Goal: Transaction & Acquisition: Subscribe to service/newsletter

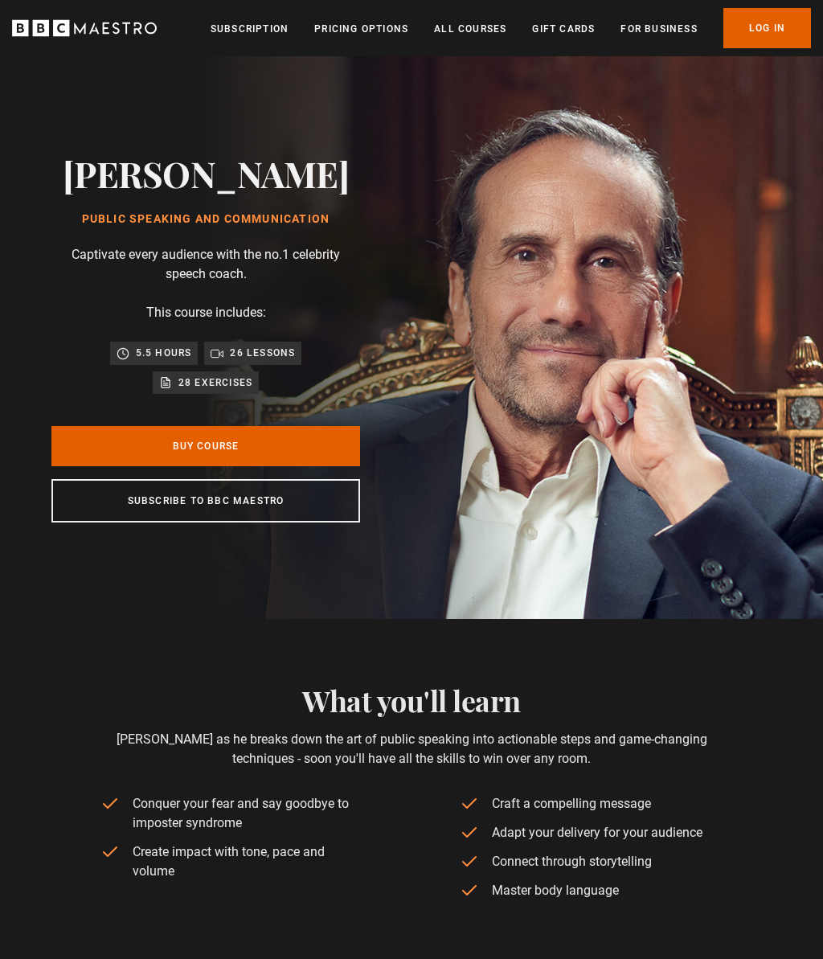
click at [469, 32] on link "All Courses" at bounding box center [470, 29] width 72 height 16
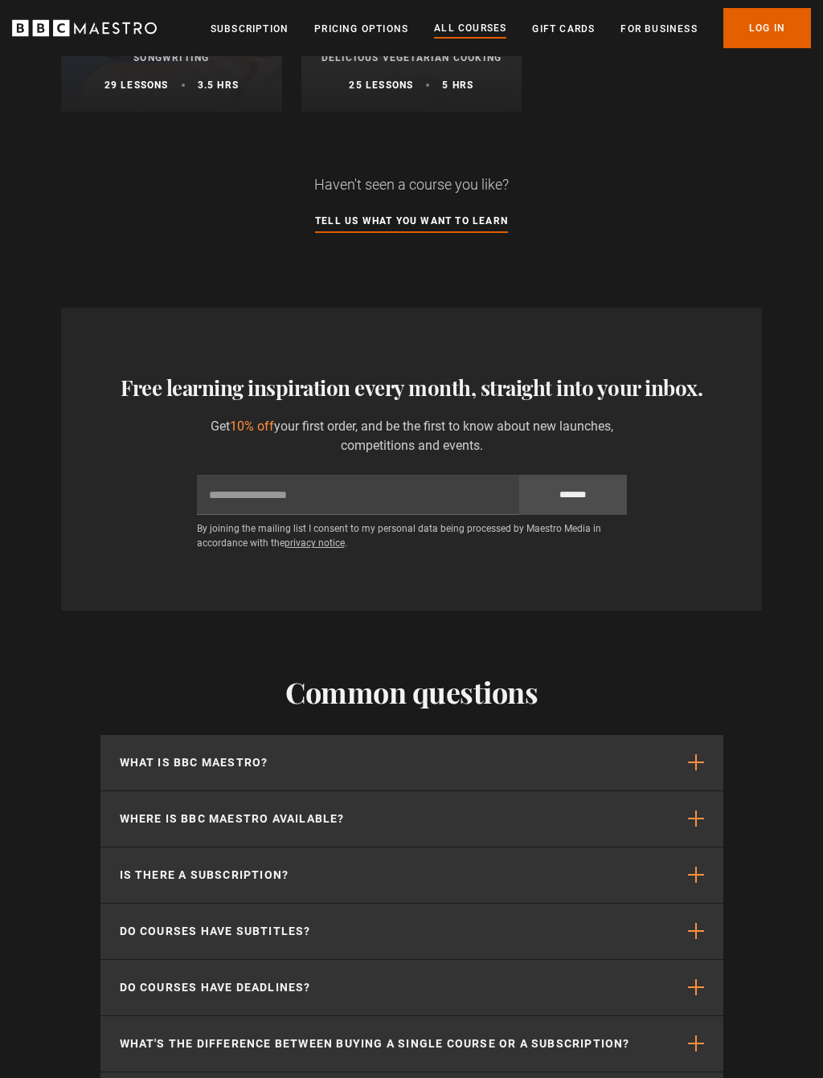
scroll to position [6604, 0]
click at [699, 760] on span "button" at bounding box center [696, 763] width 16 height 16
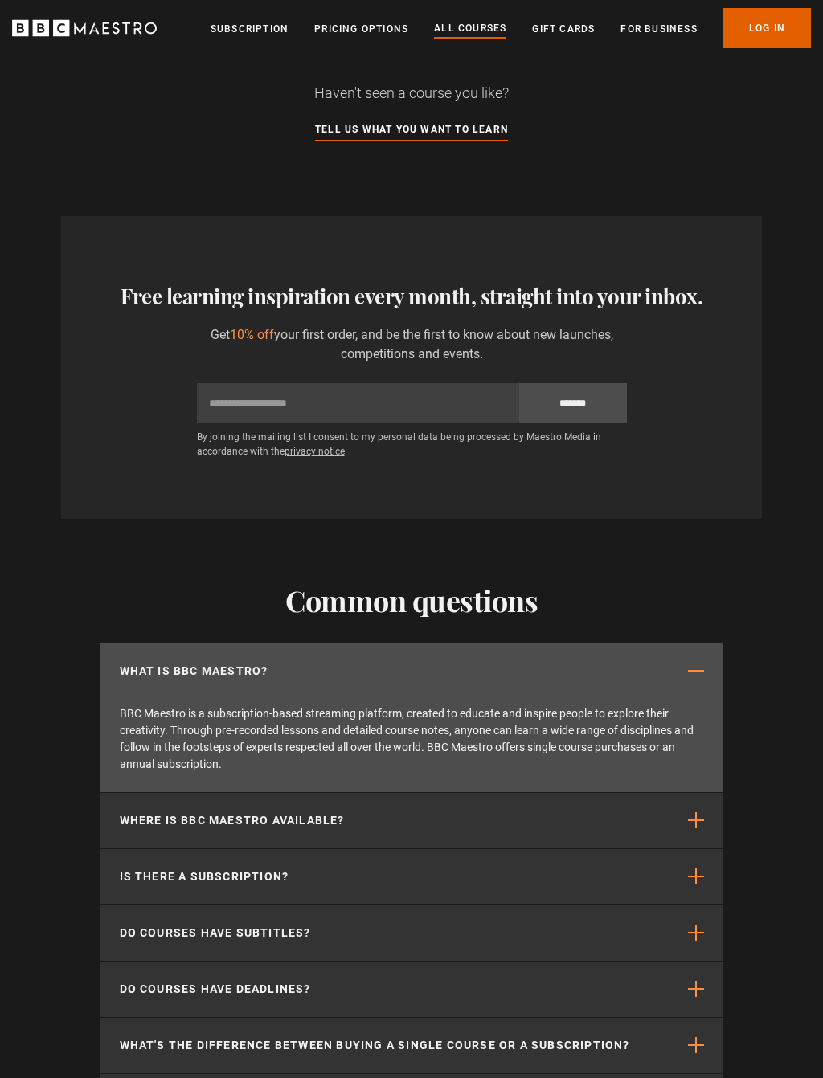
scroll to position [6696, 0]
click at [701, 824] on span "button" at bounding box center [696, 820] width 16 height 16
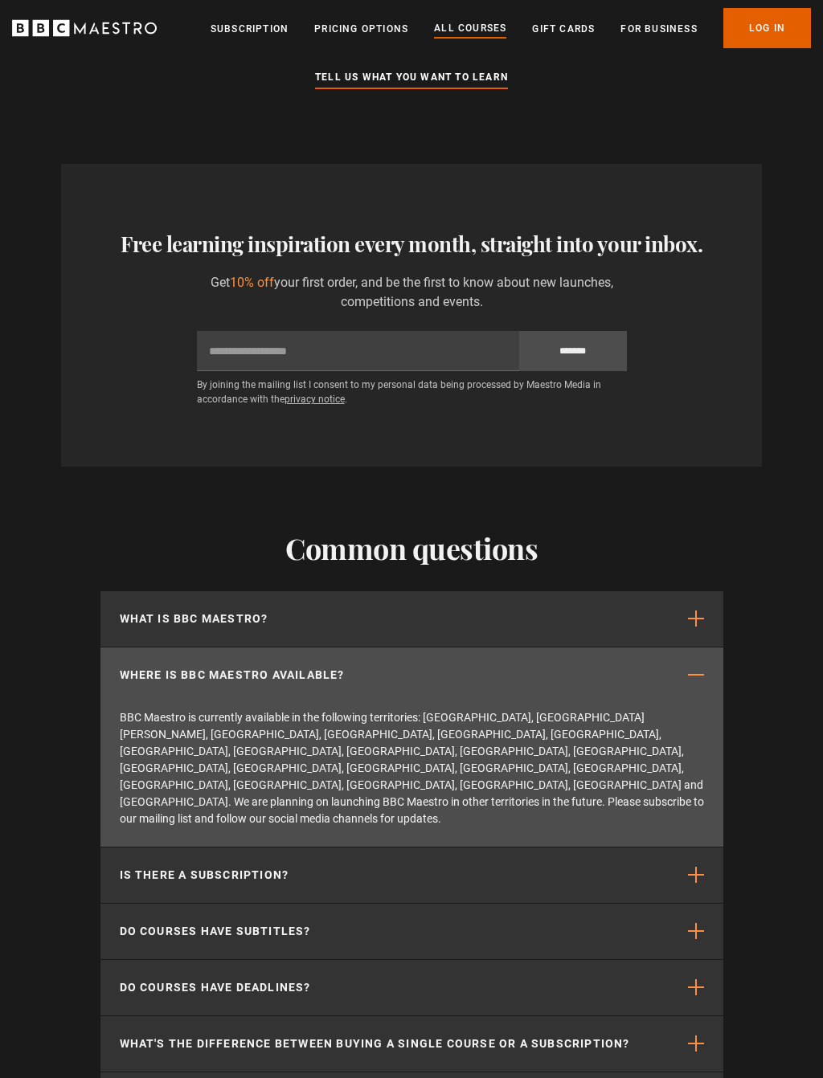
scroll to position [6751, 0]
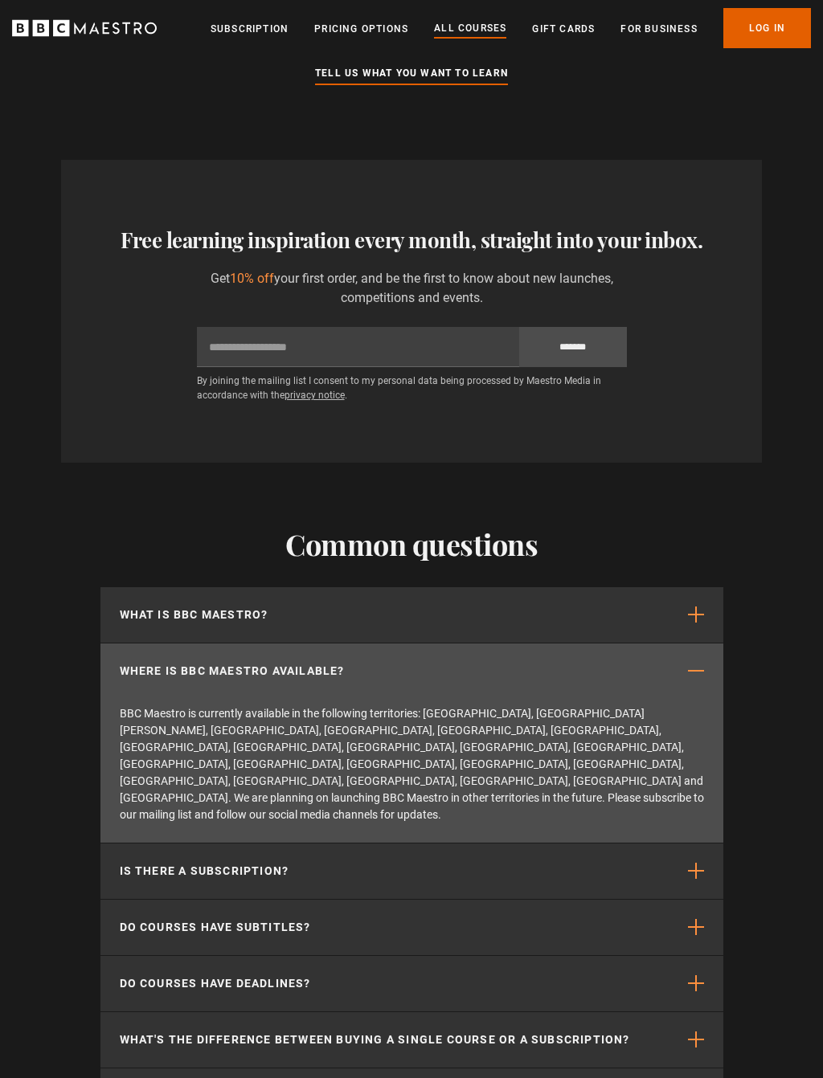
click at [691, 864] on span "button" at bounding box center [696, 872] width 16 height 16
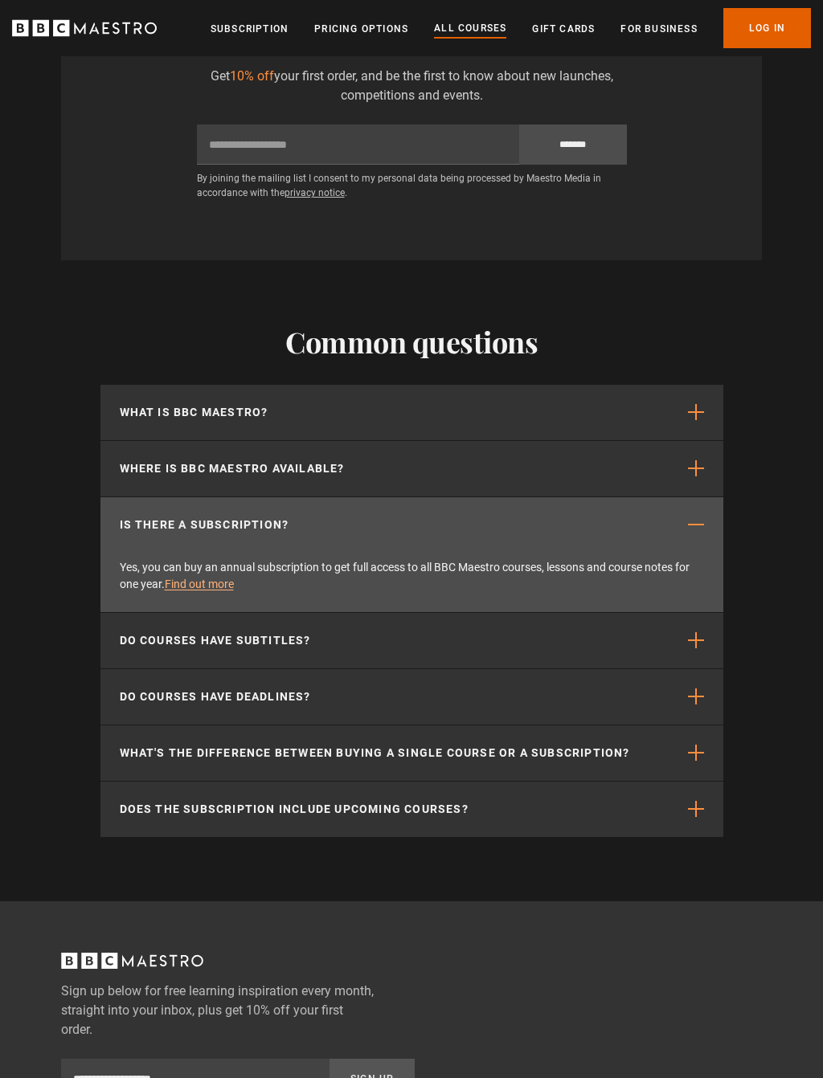
scroll to position [6954, 0]
click at [692, 652] on button "Do courses have subtitles?" at bounding box center [411, 640] width 623 height 55
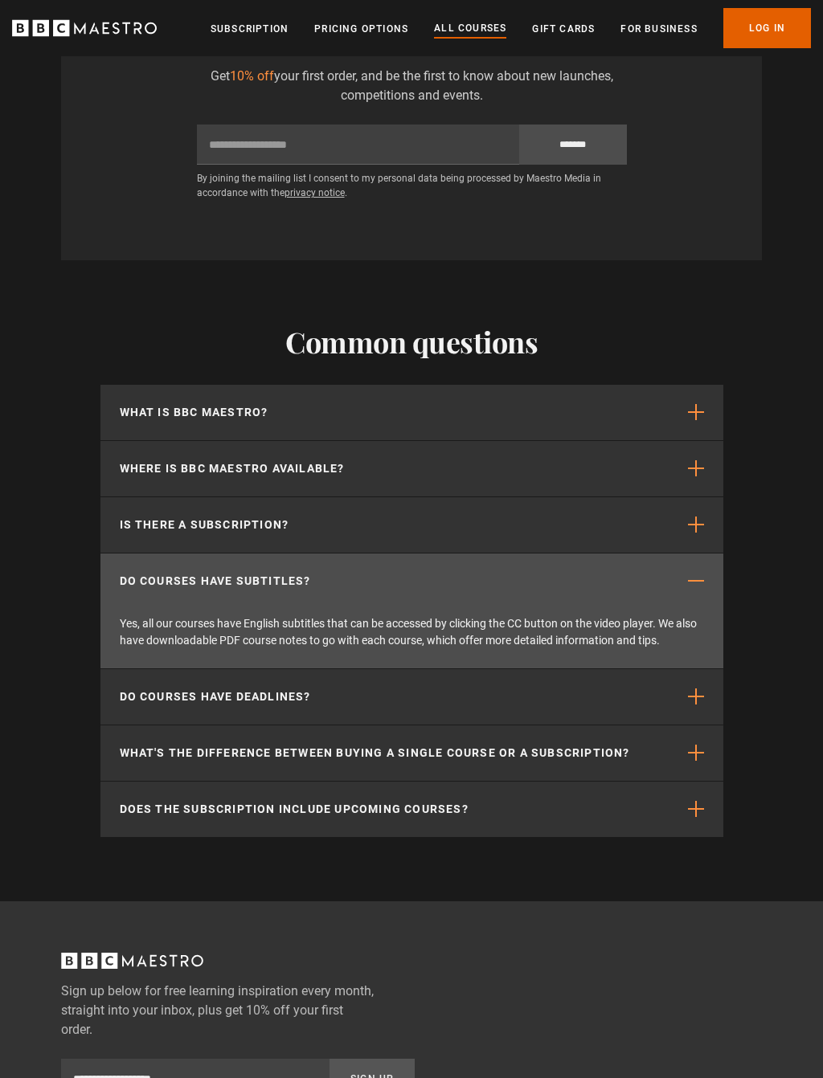
click at [692, 707] on button "Do courses have deadlines?" at bounding box center [411, 696] width 623 height 55
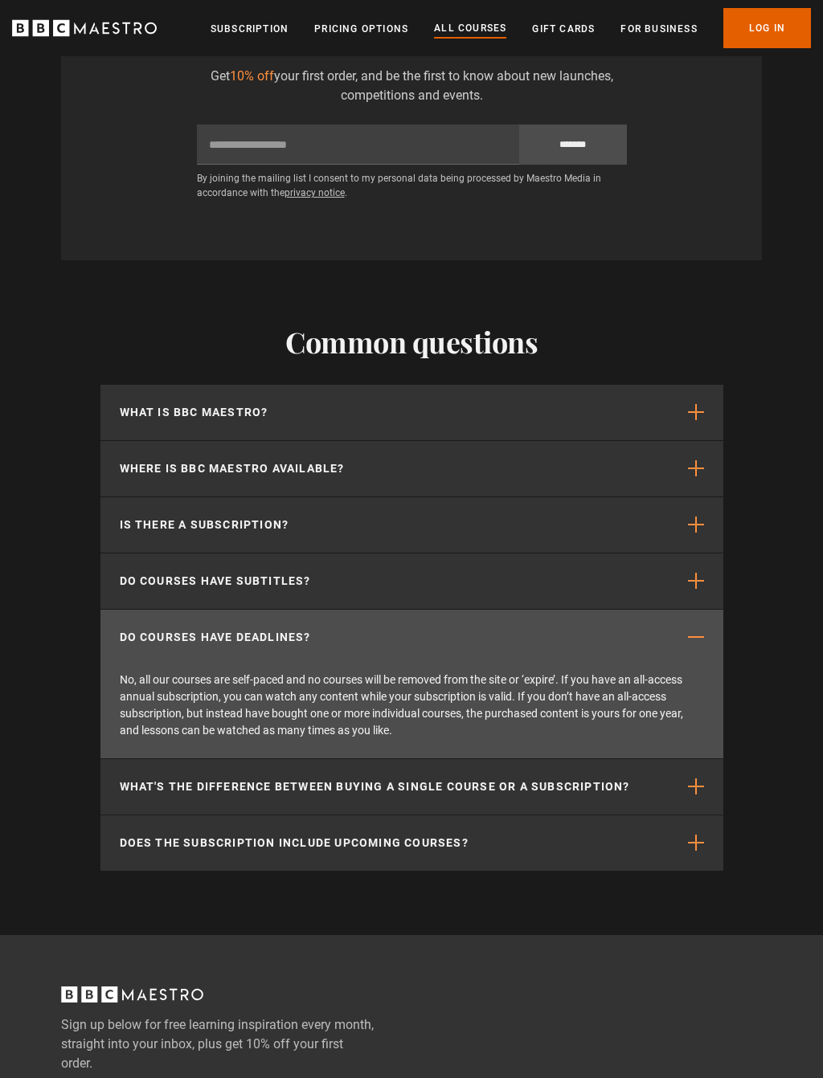
click at [693, 792] on span "button" at bounding box center [696, 787] width 16 height 16
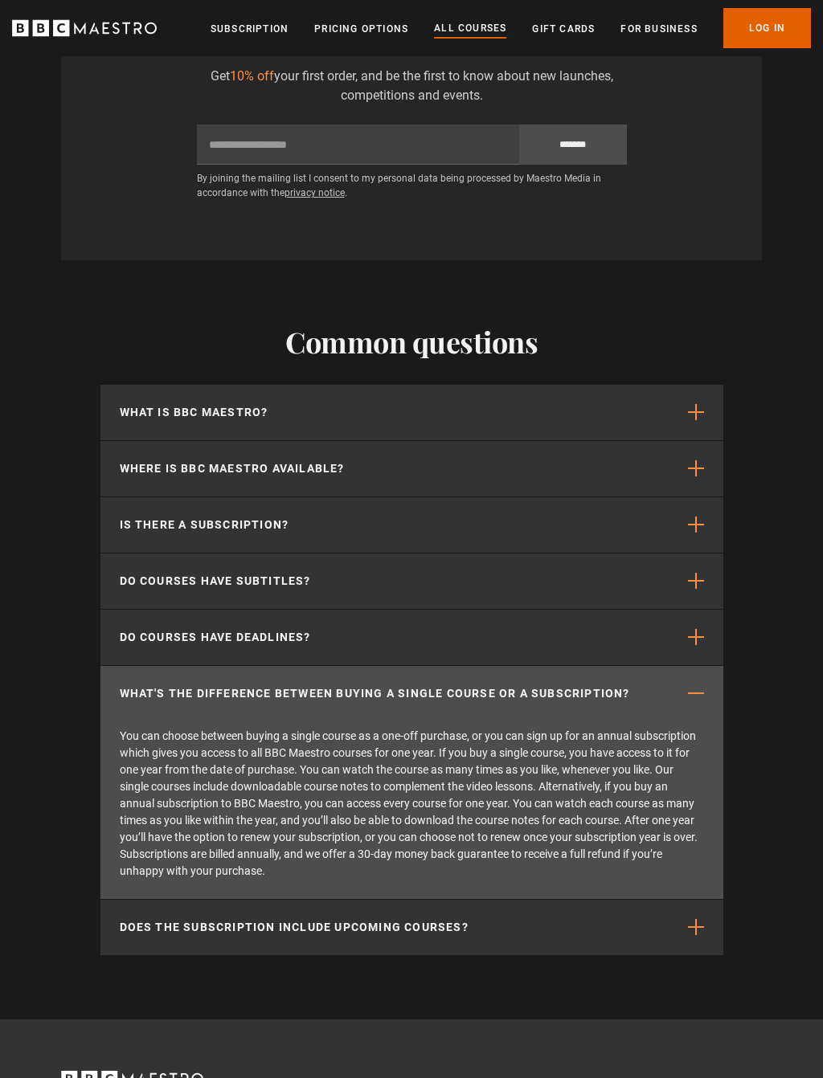
click at [692, 927] on span "button" at bounding box center [696, 927] width 16 height 16
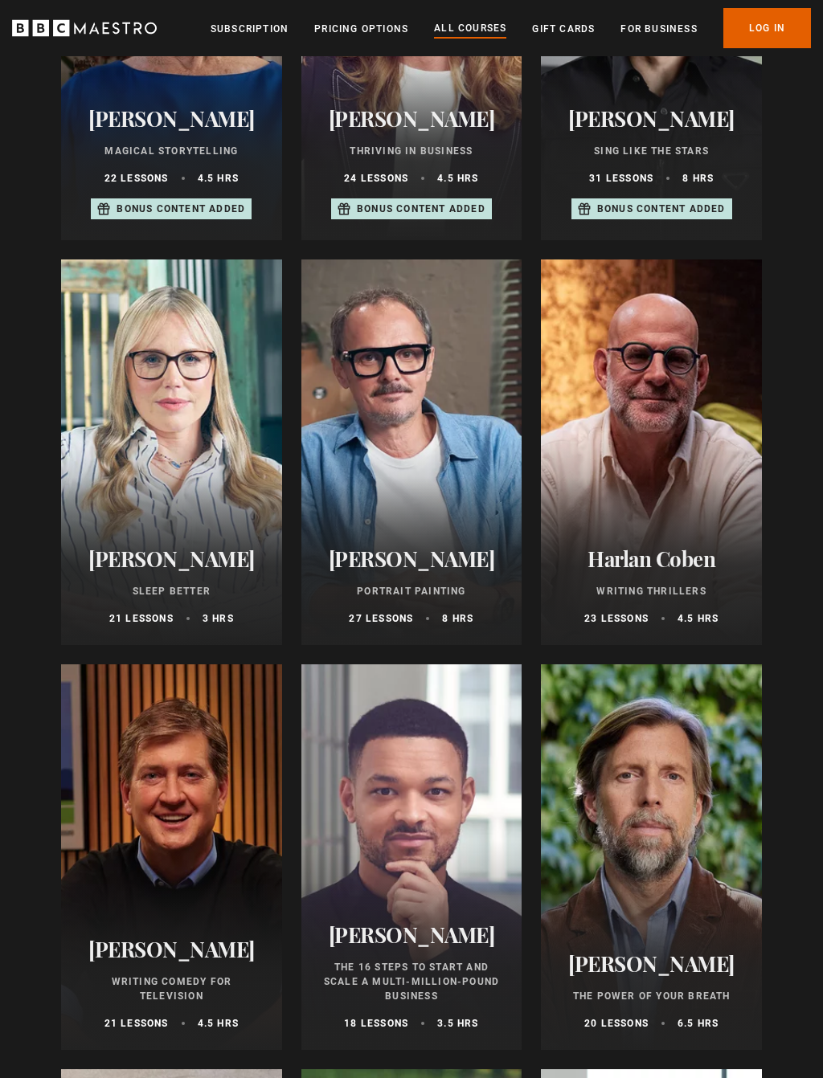
scroll to position [1211, 0]
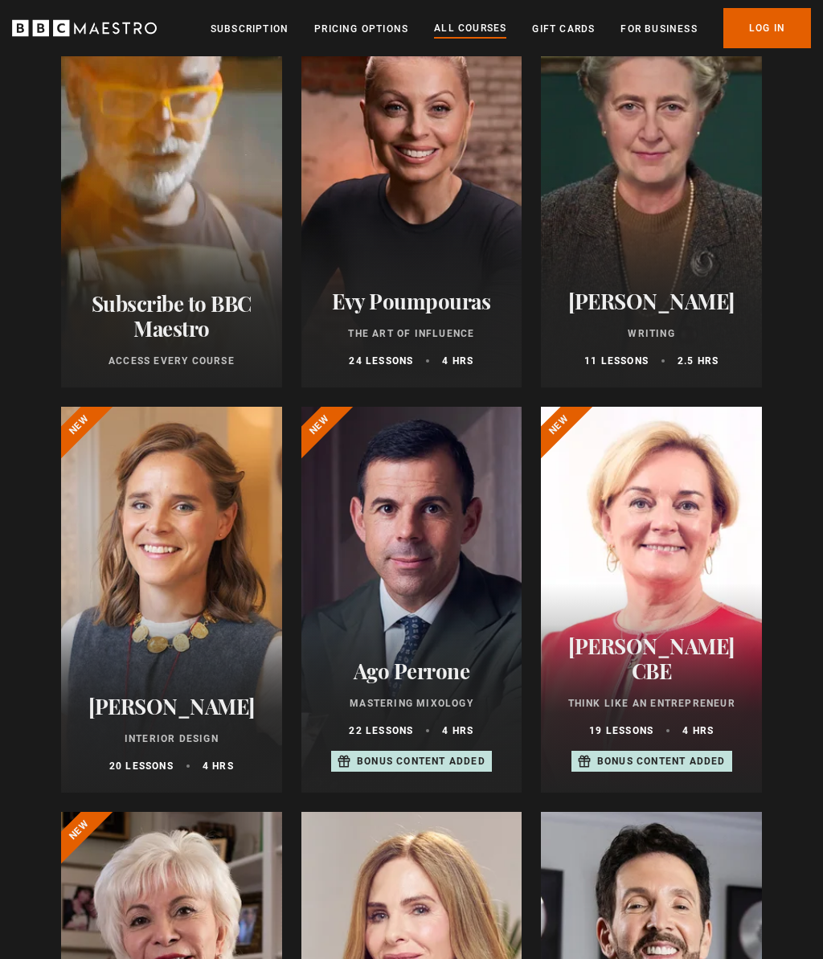
scroll to position [0, 0]
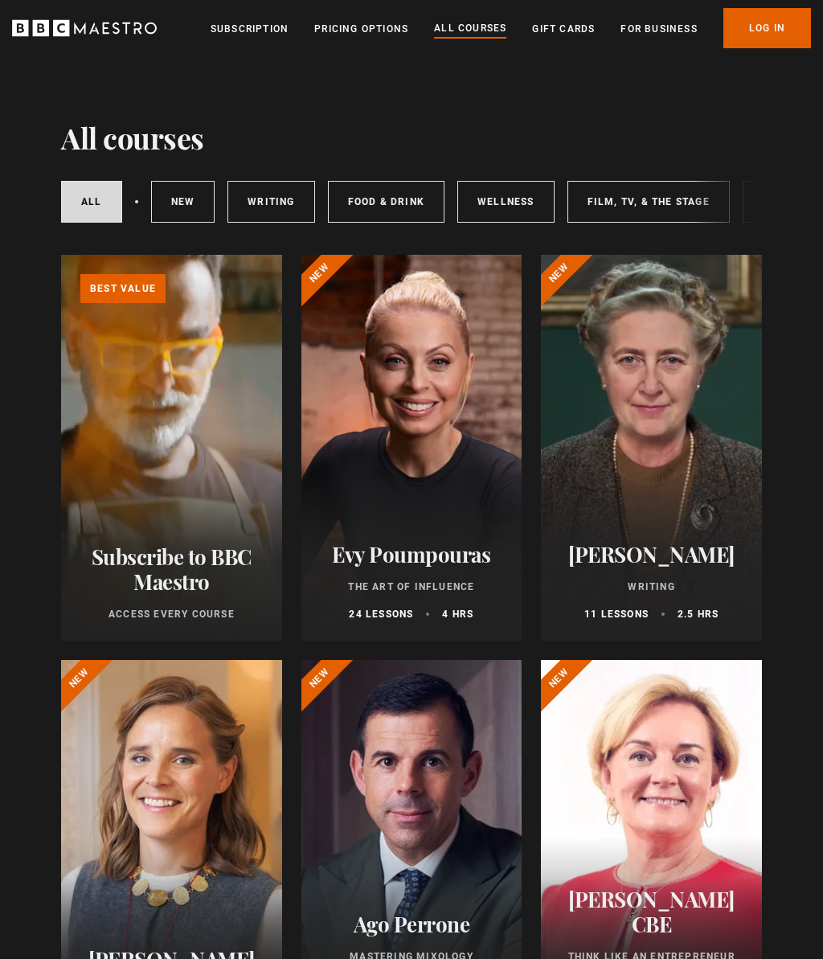
click at [61, 255] on link "Learn more about BBC Maestro" at bounding box center [61, 255] width 0 height 0
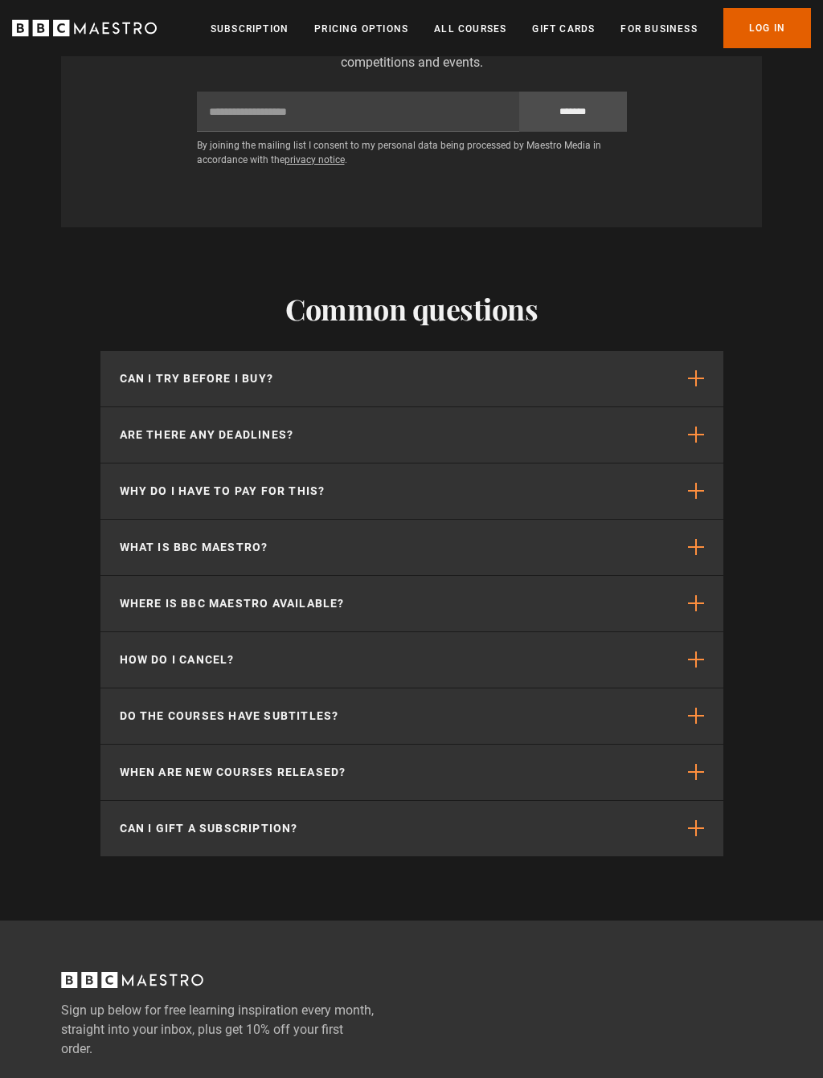
scroll to position [4997, 0]
click at [697, 370] on span "button" at bounding box center [696, 378] width 16 height 16
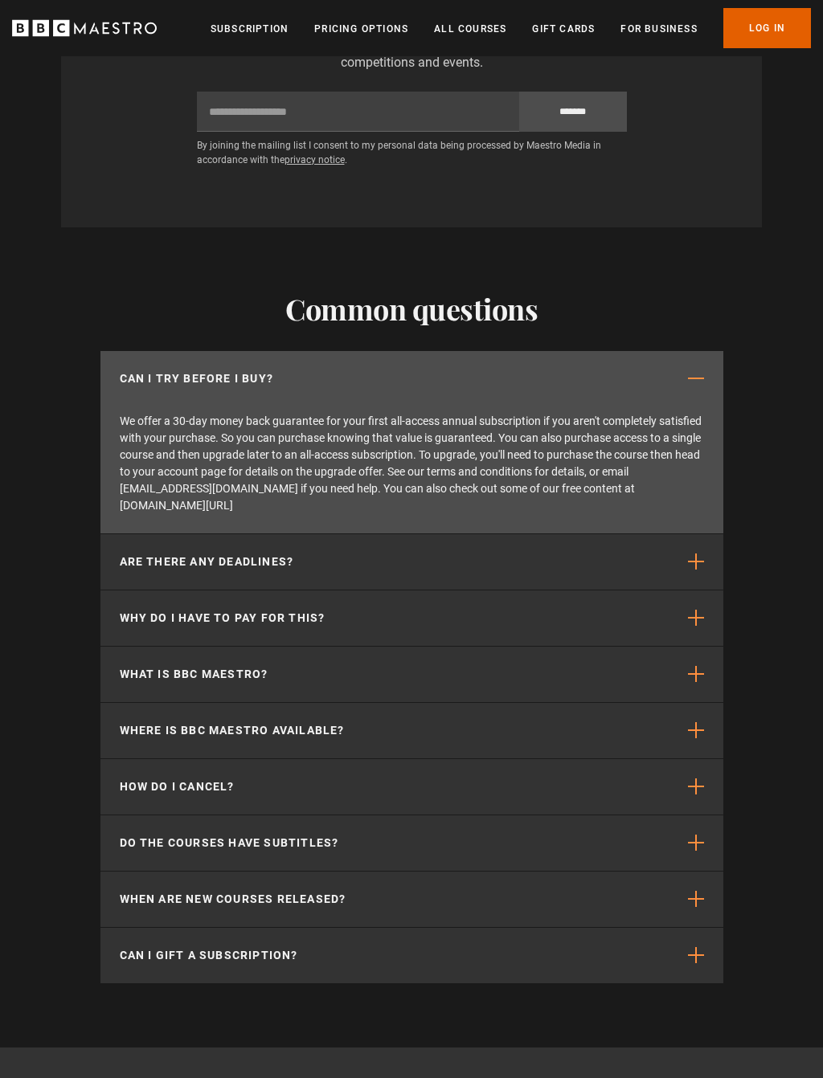
scroll to position [0, 2307]
click at [693, 610] on span "button" at bounding box center [696, 618] width 16 height 16
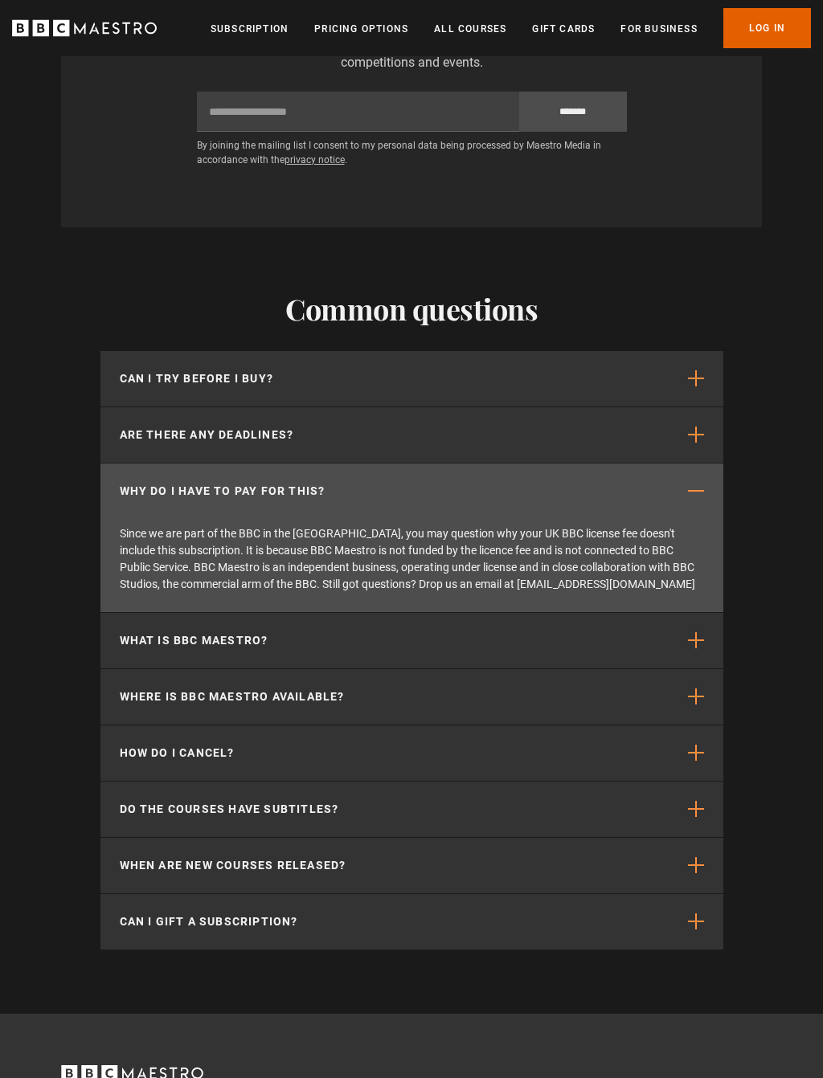
scroll to position [0, 2727]
click at [688, 857] on span "button" at bounding box center [696, 865] width 16 height 16
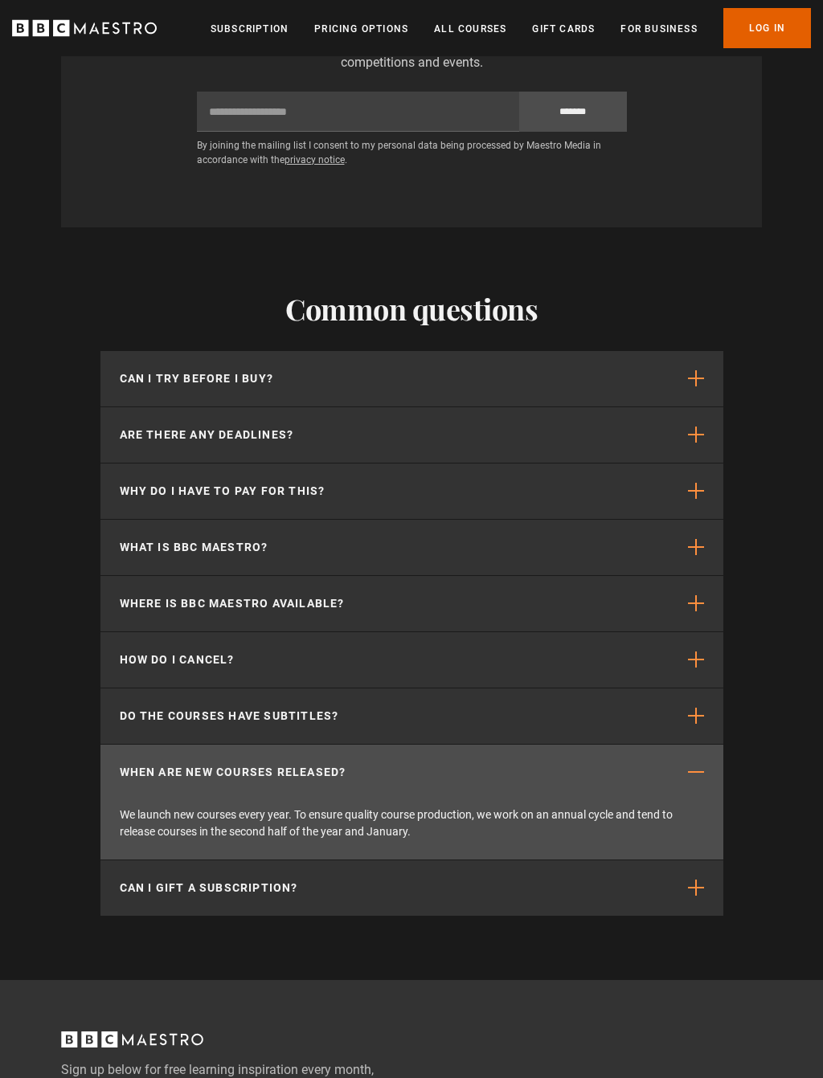
click at [691, 880] on span "button" at bounding box center [696, 888] width 16 height 16
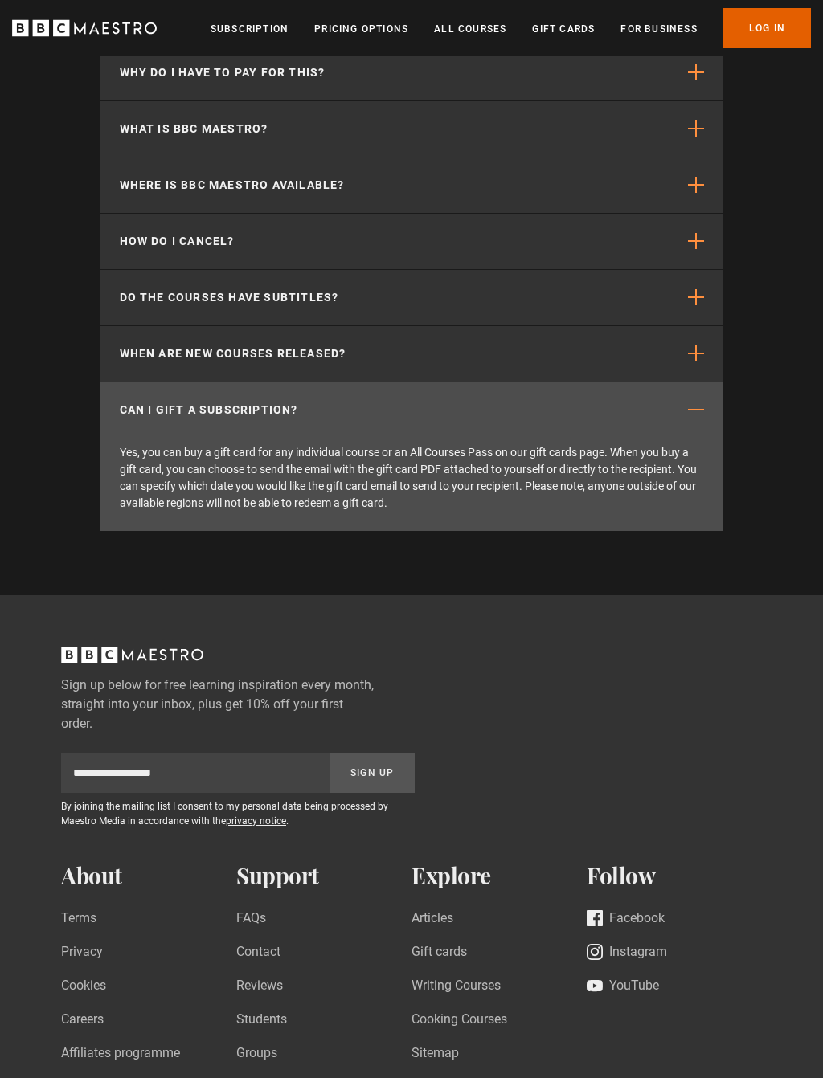
scroll to position [5431, 0]
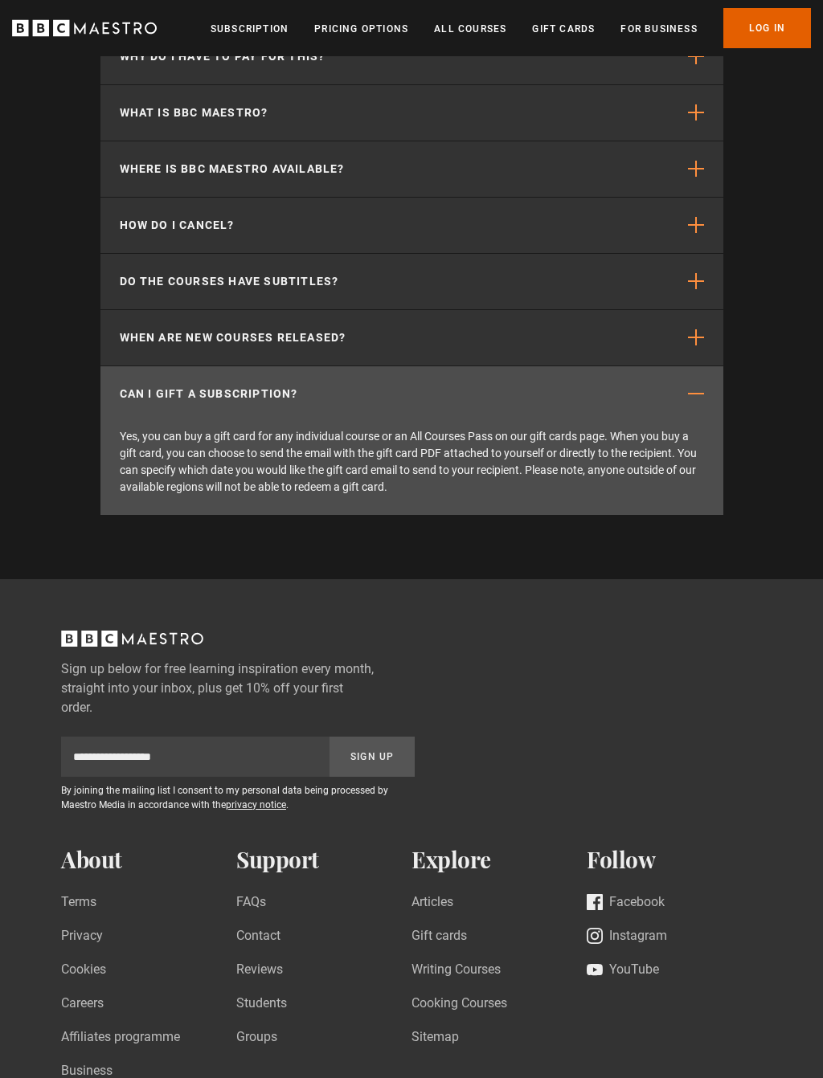
click at [444, 893] on link "Articles" at bounding box center [432, 904] width 42 height 22
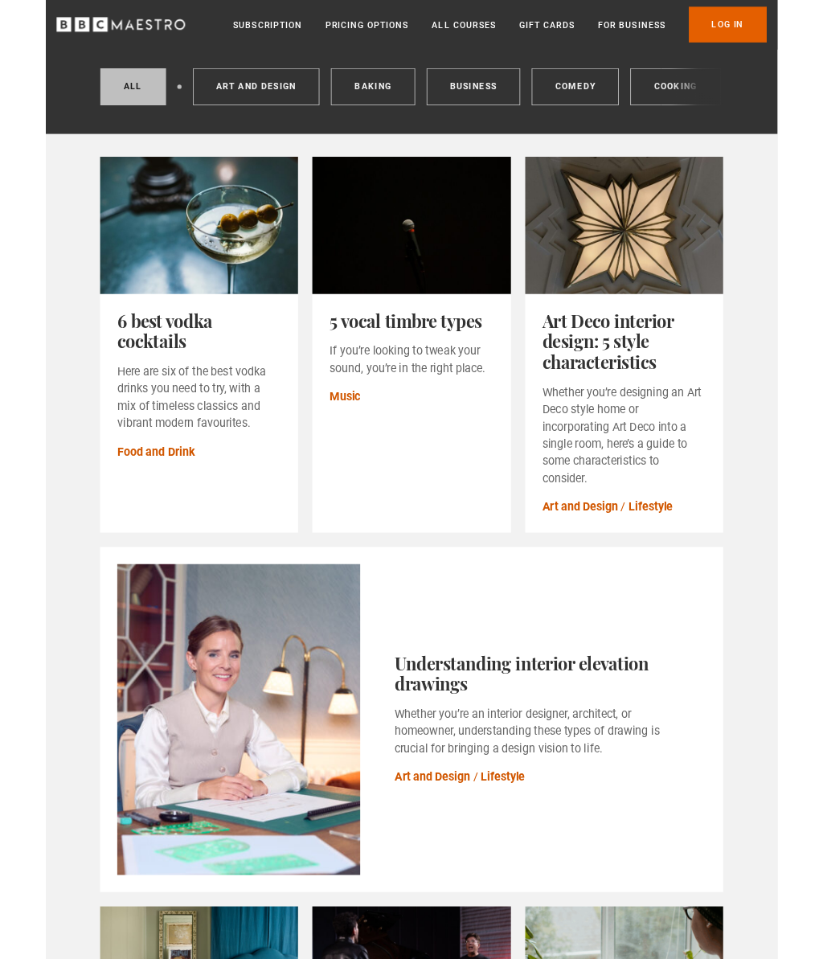
scroll to position [129, 0]
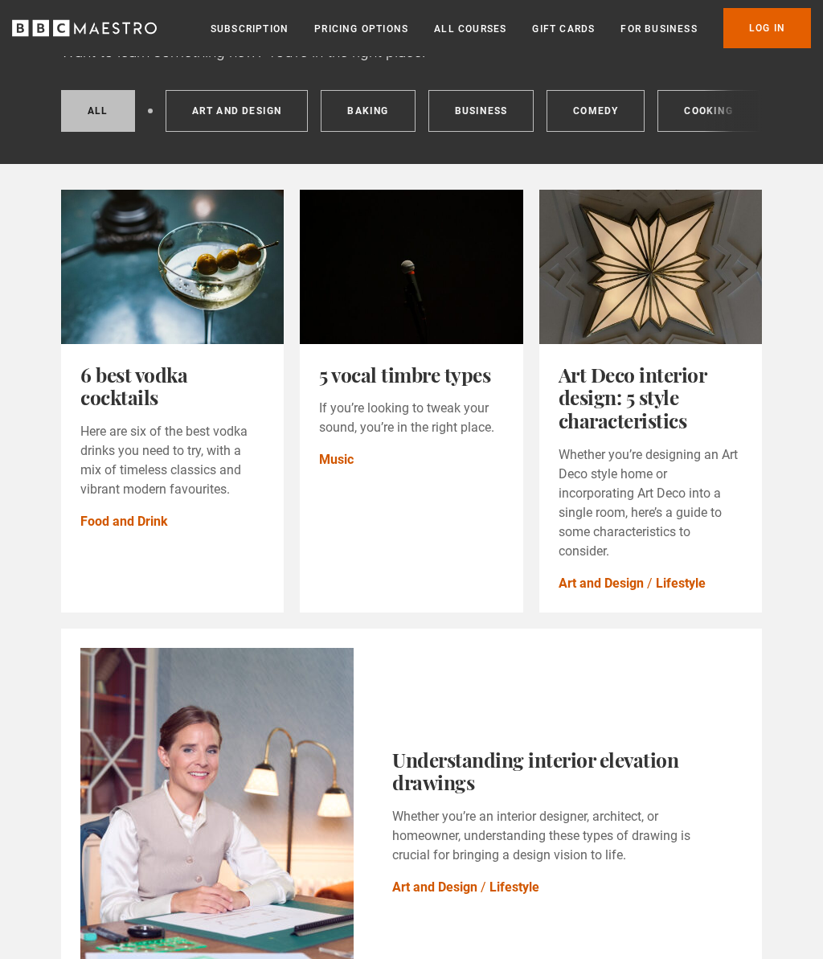
click at [342, 453] on link "Music" at bounding box center [336, 459] width 35 height 19
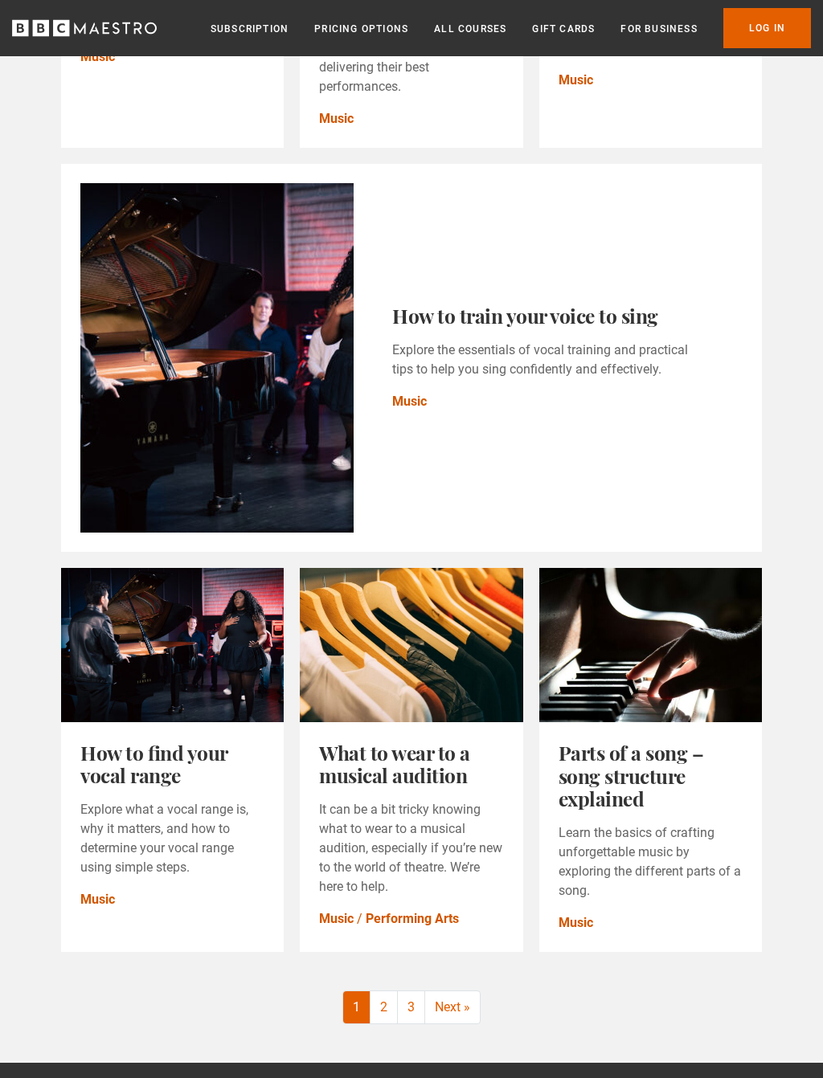
scroll to position [1383, 0]
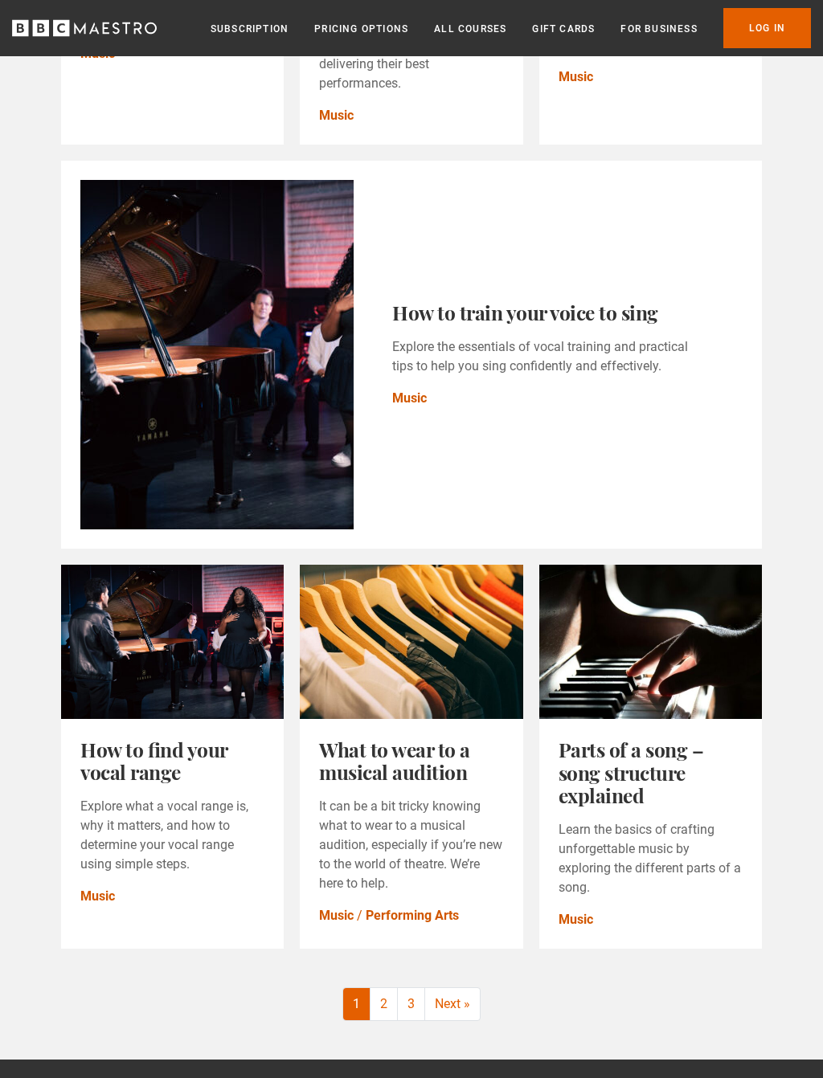
click at [108, 888] on link "Music" at bounding box center [97, 897] width 35 height 19
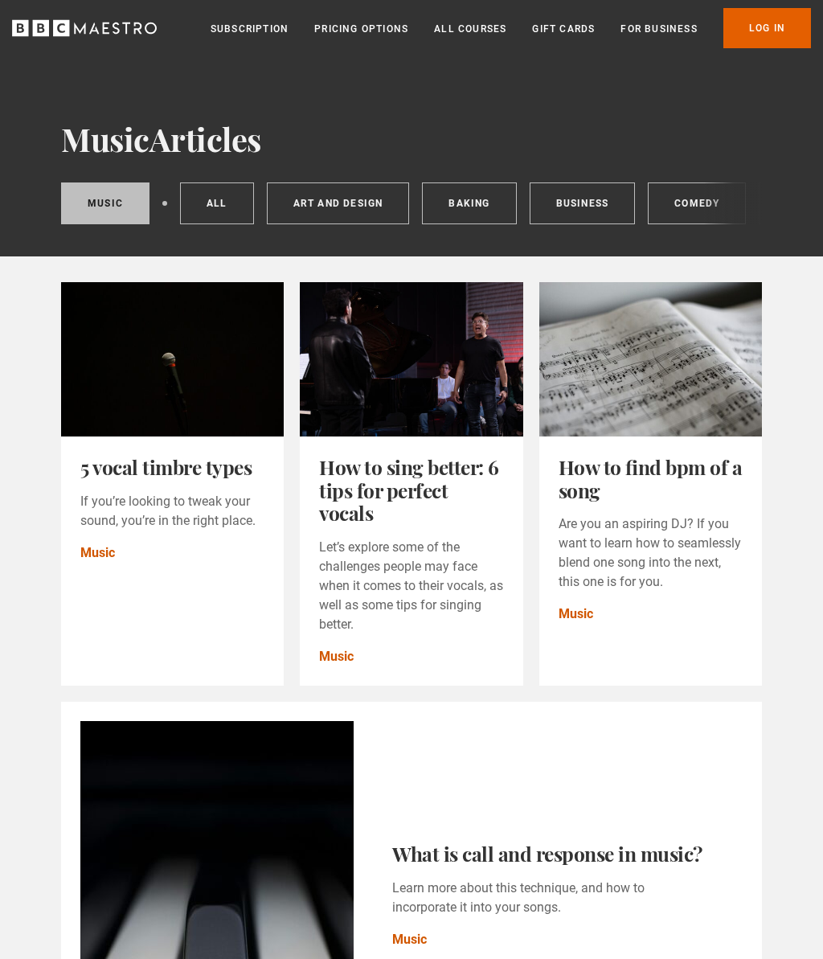
click at [368, 31] on link "Pricing Options" at bounding box center [361, 29] width 94 height 16
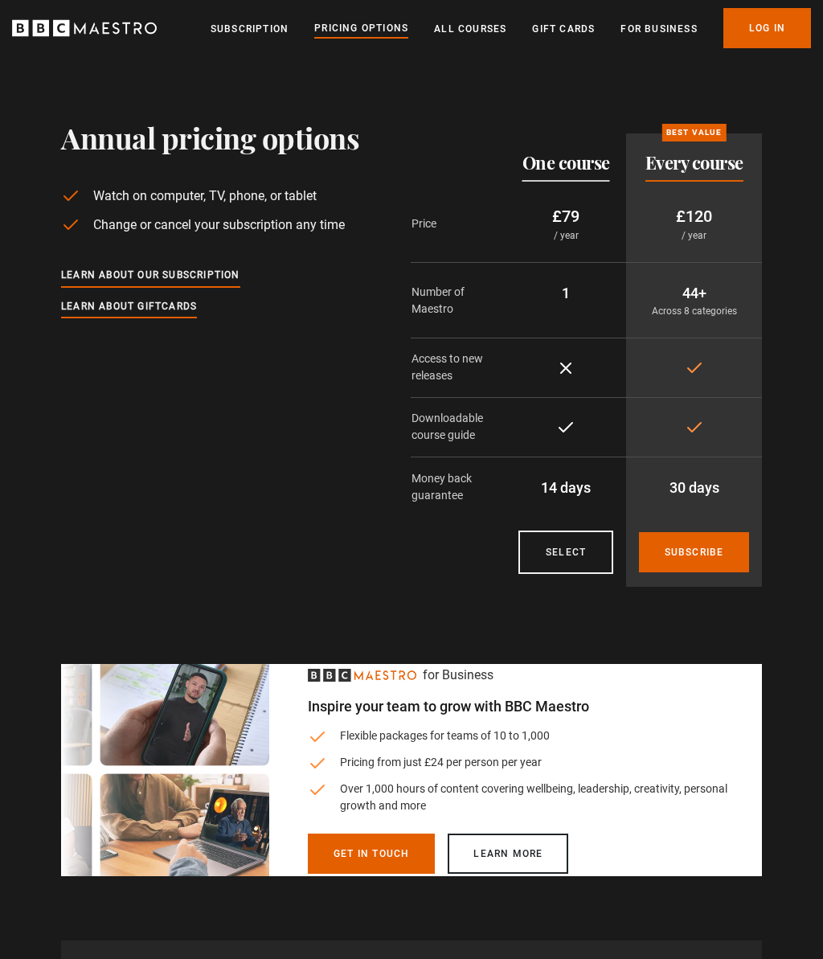
click at [706, 551] on link "Subscribe" at bounding box center [694, 552] width 111 height 40
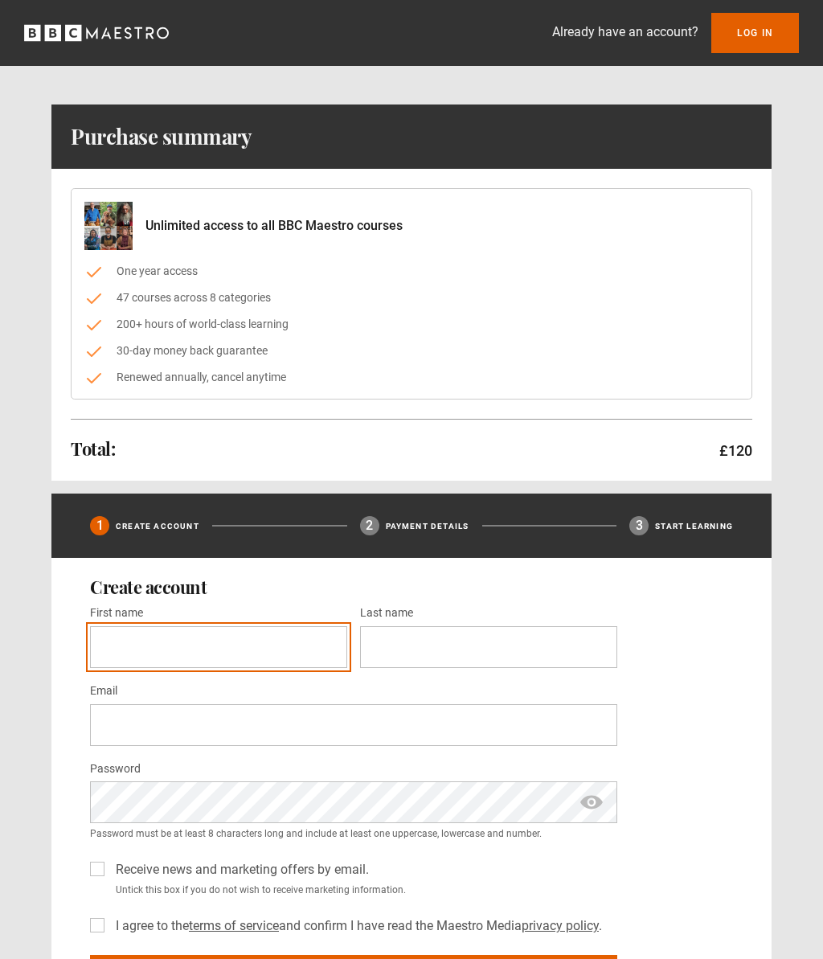
click at [301, 649] on input "First name *" at bounding box center [218, 647] width 257 height 42
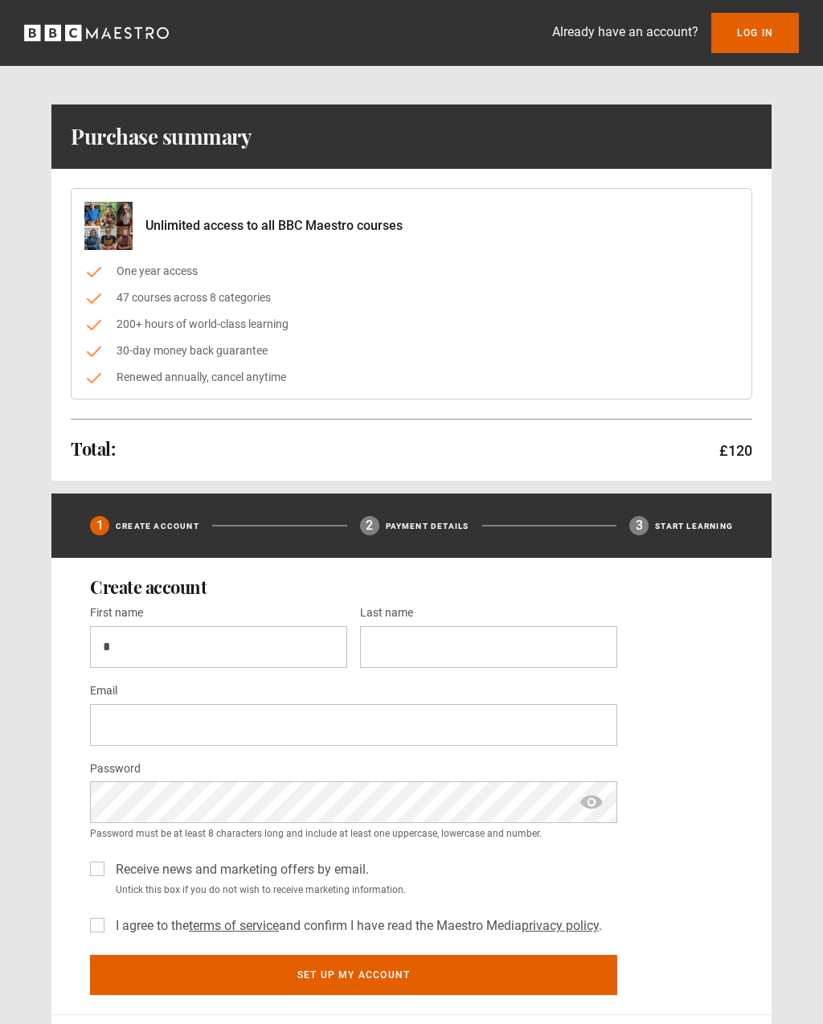
type input "******"
type input "*******"
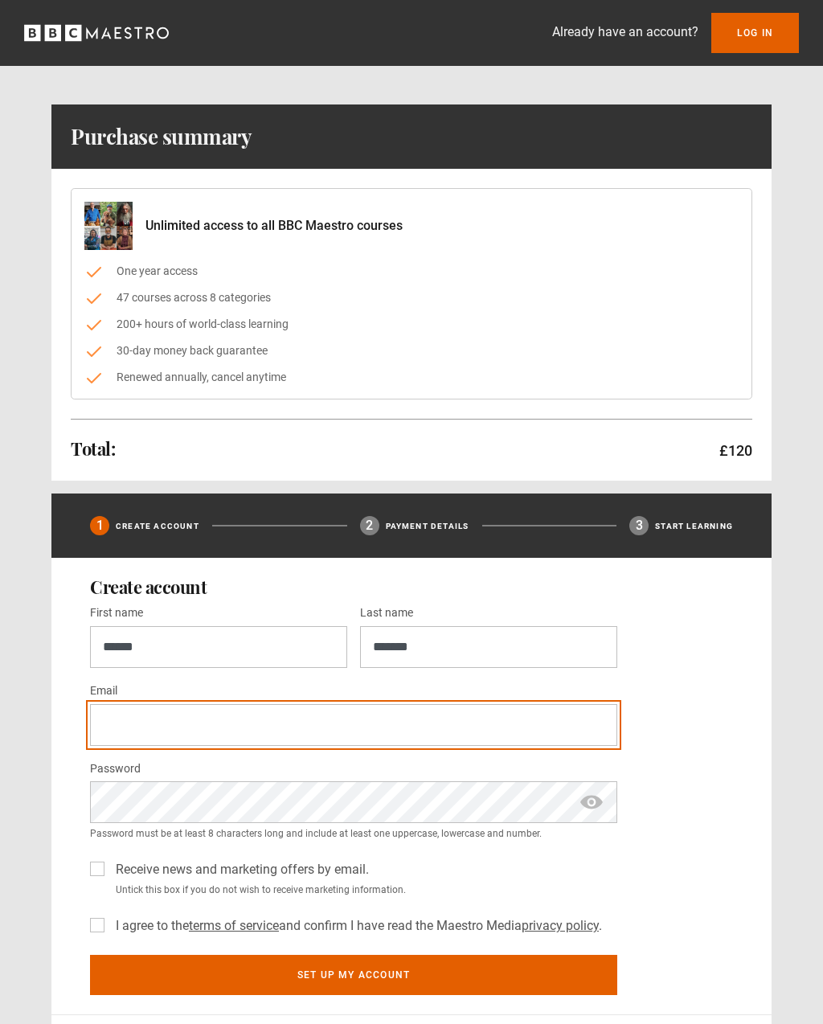
type input "**********"
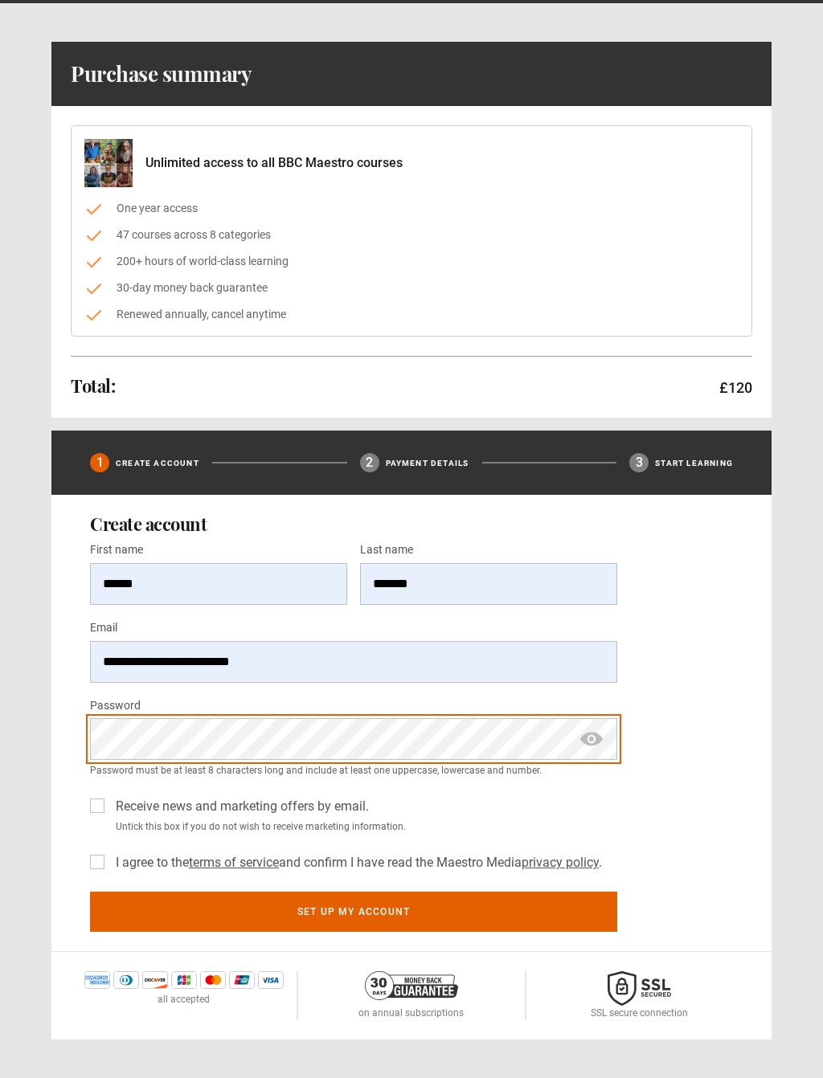
scroll to position [100, 0]
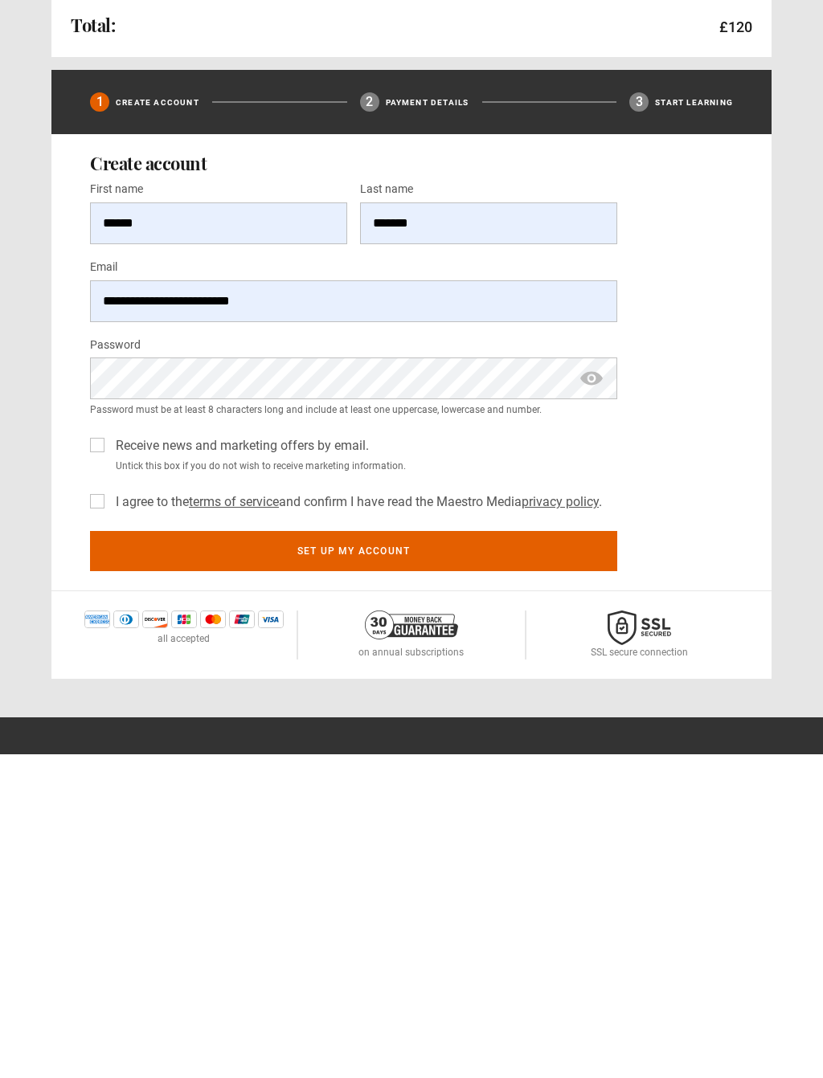
click at [109, 760] on label "Receive news and marketing offers by email." at bounding box center [239, 769] width 260 height 19
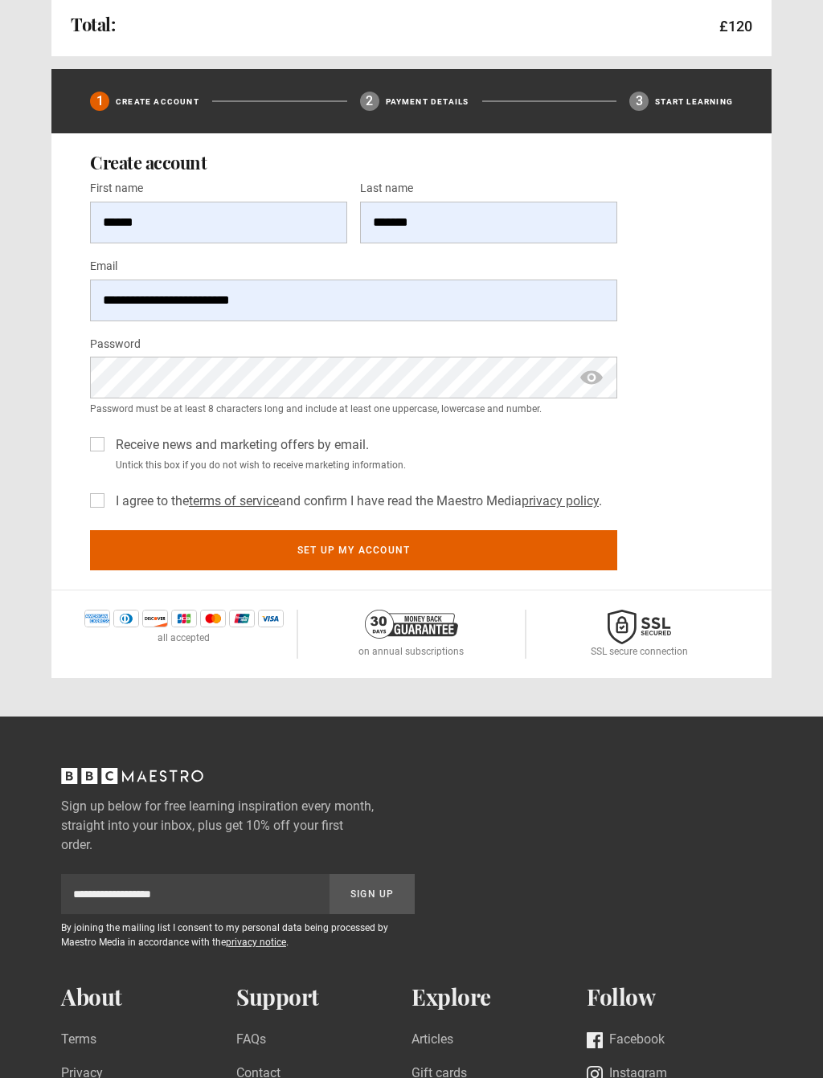
click at [109, 495] on label "I agree to the terms of service and confirm I have read the Maestro Media priva…" at bounding box center [355, 501] width 493 height 19
click at [375, 559] on button "Set up my account" at bounding box center [353, 550] width 527 height 40
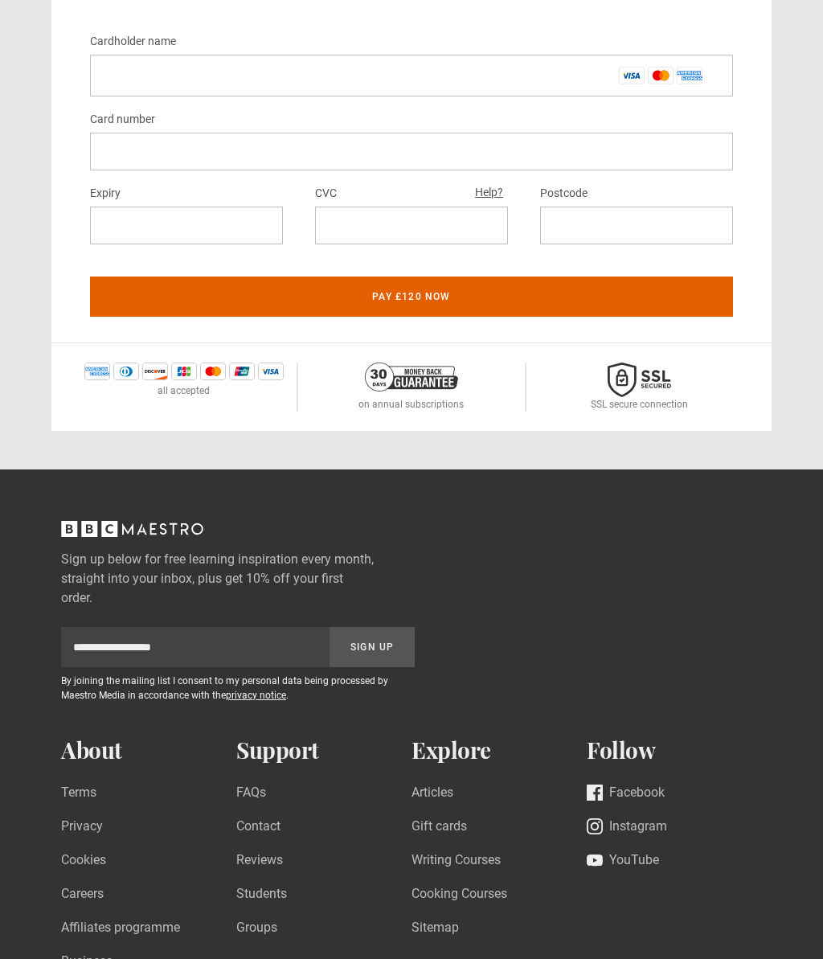
scroll to position [962, 0]
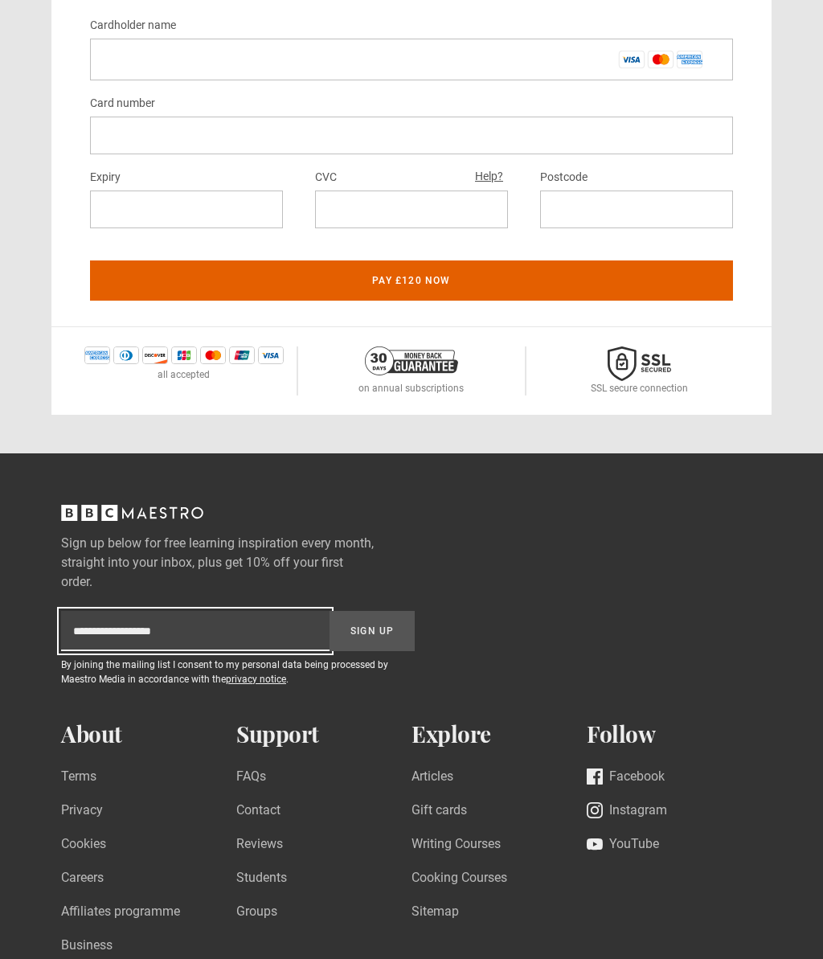
click at [154, 640] on input "Subscription-footer-email" at bounding box center [195, 632] width 268 height 40
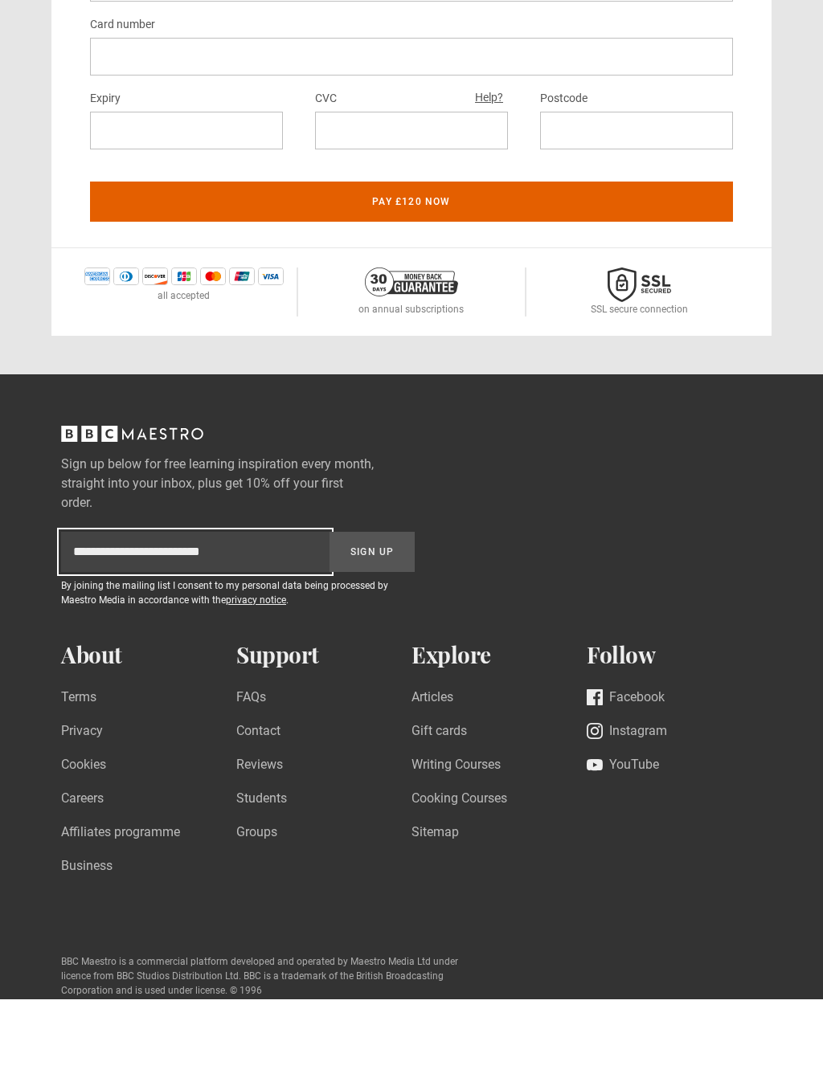
type input "**********"
click at [382, 612] on button "Sign Up" at bounding box center [371, 632] width 85 height 40
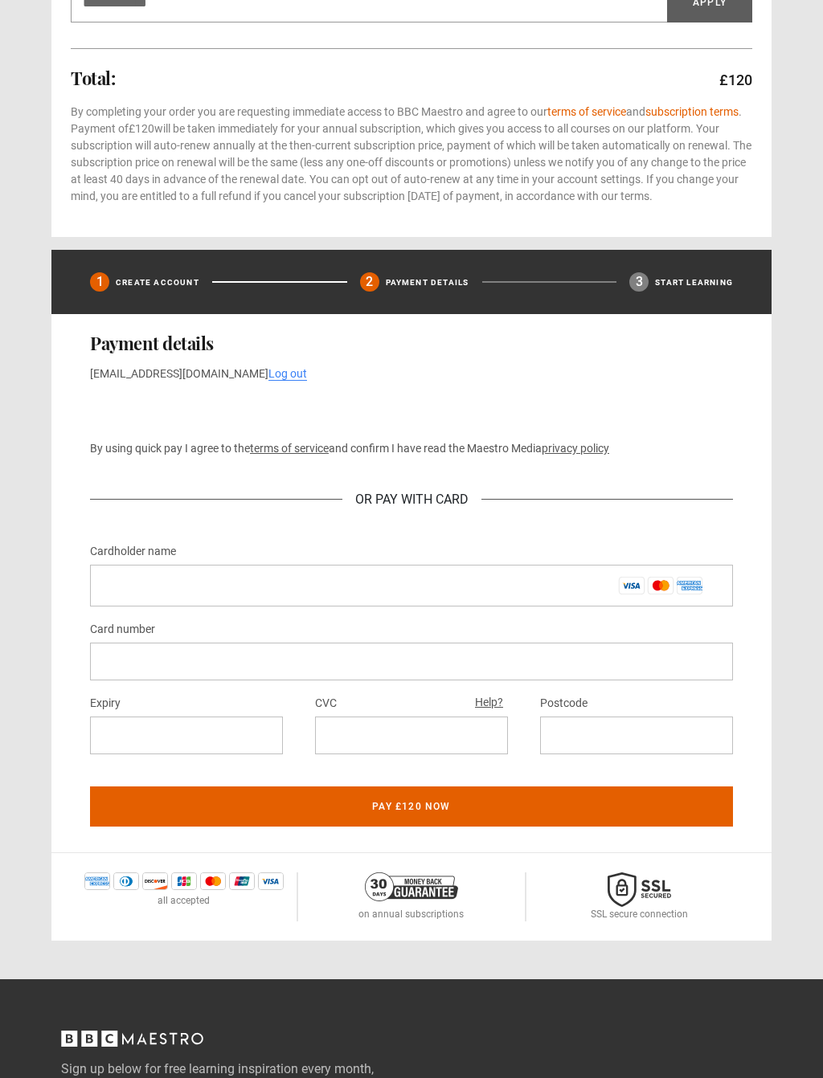
scroll to position [436, 0]
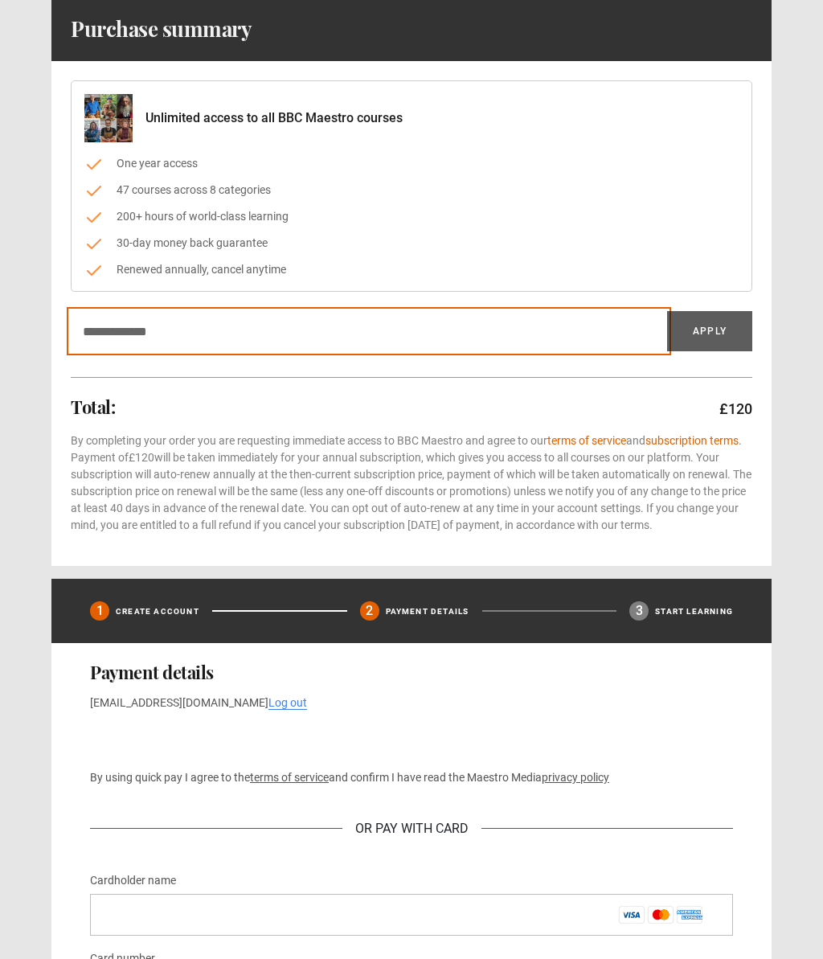
click at [484, 324] on input "Discount code" at bounding box center [369, 331] width 596 height 40
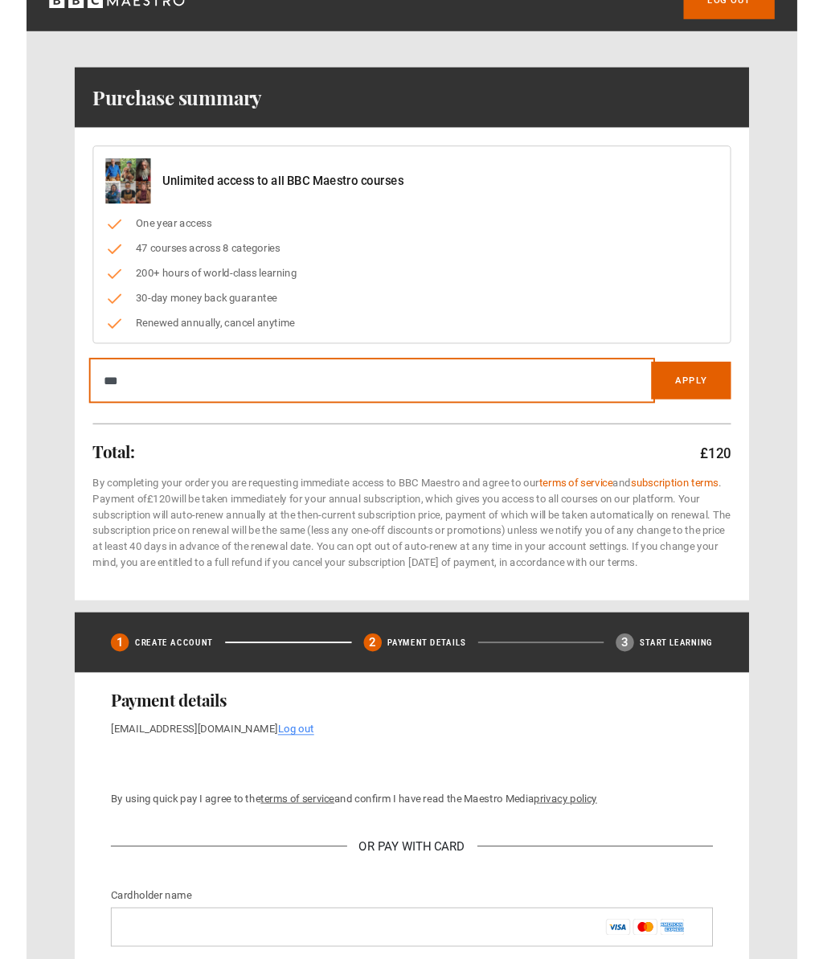
scroll to position [0, 0]
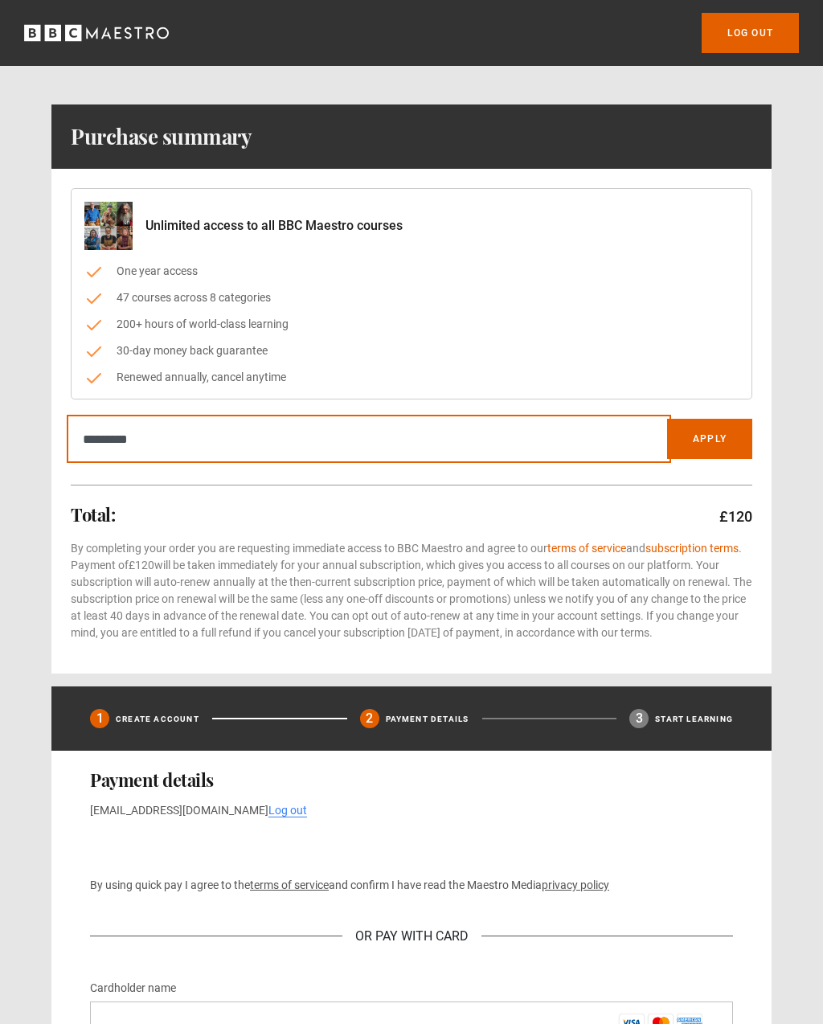
type input "*********"
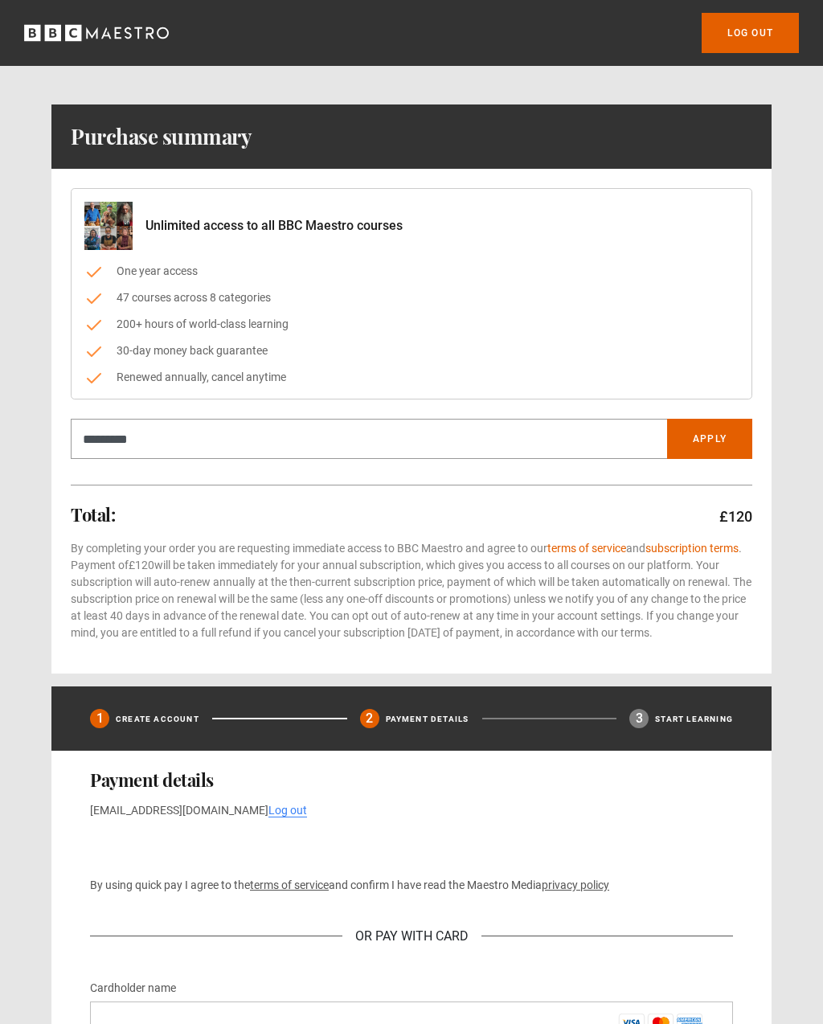
click at [710, 439] on button "Apply" at bounding box center [709, 439] width 85 height 40
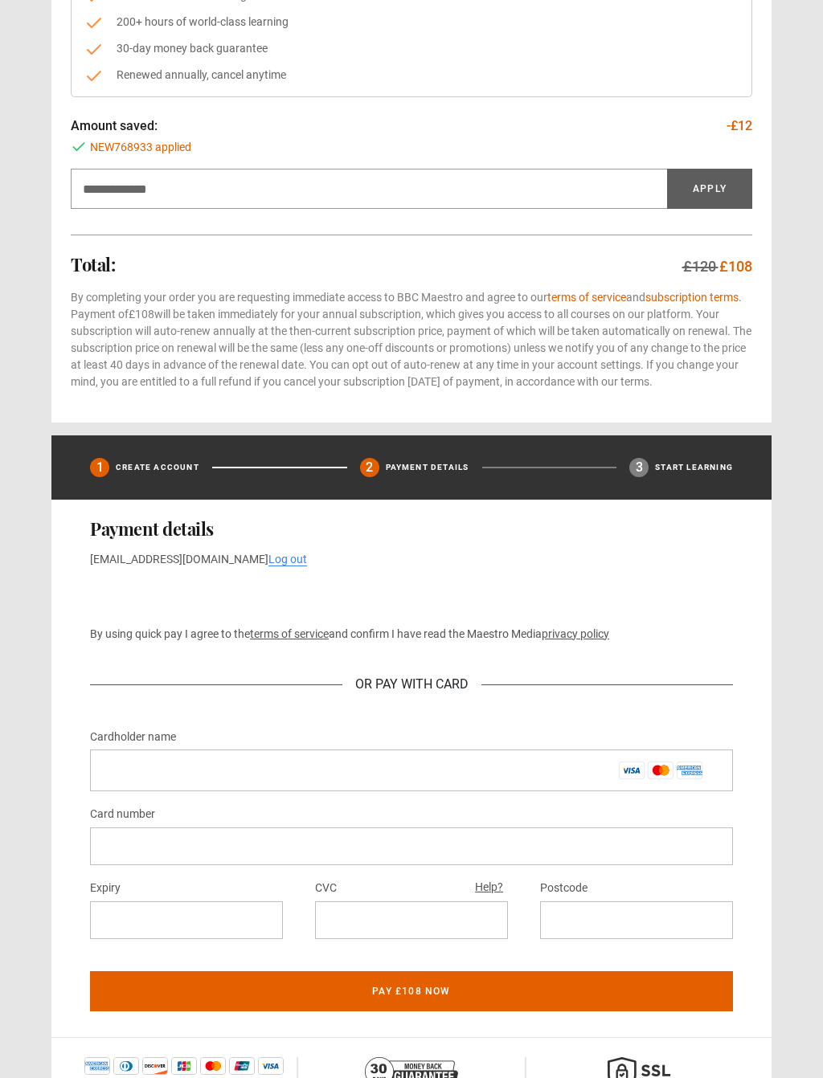
scroll to position [303, 0]
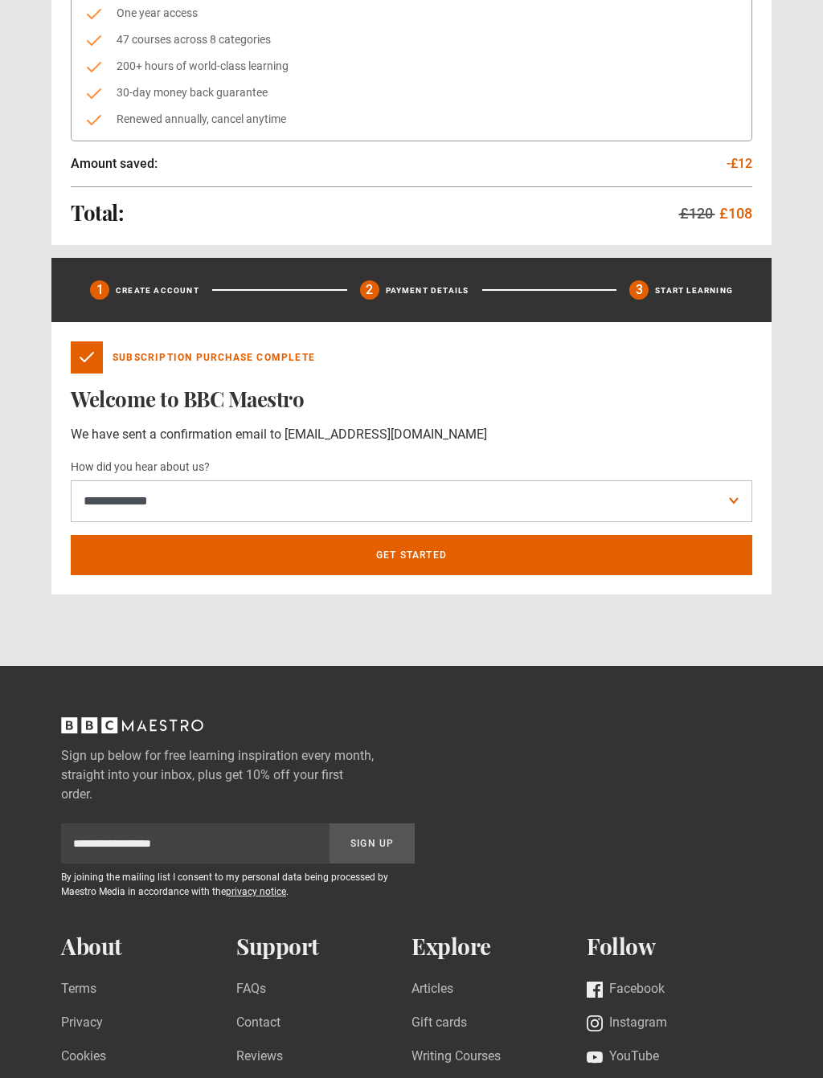
scroll to position [272, 0]
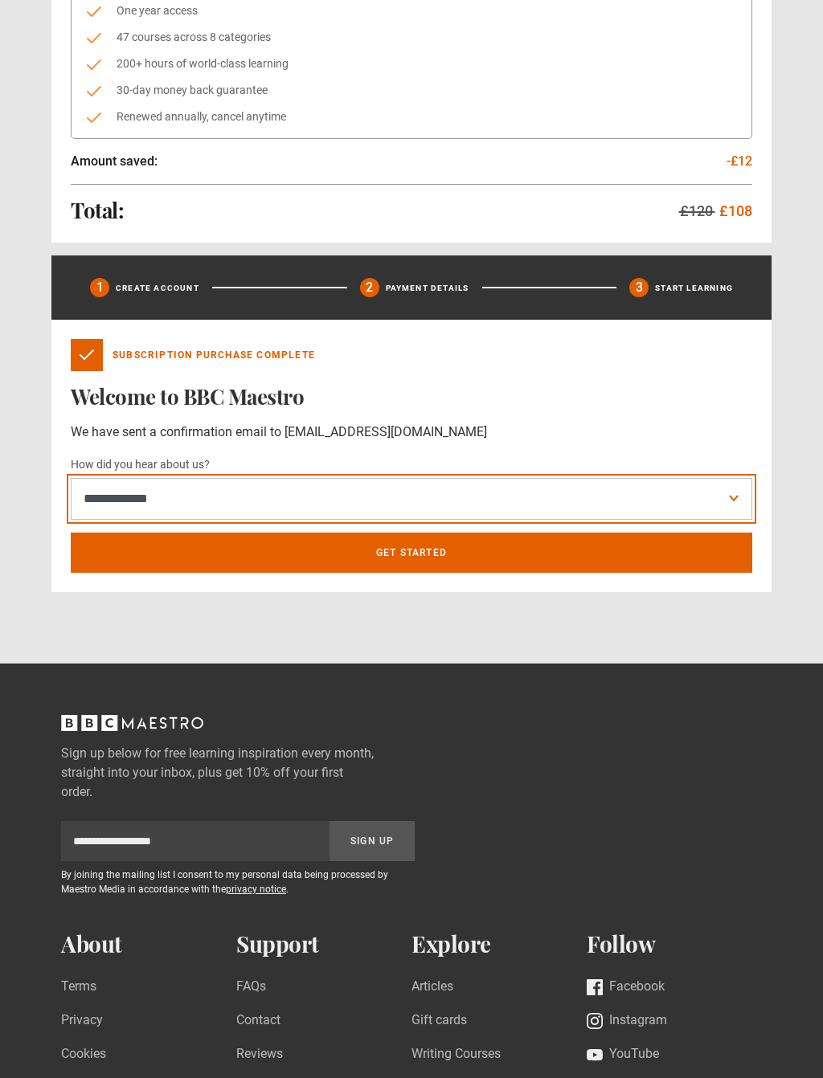
click at [732, 501] on select "**********" at bounding box center [411, 500] width 681 height 42
select select "******"
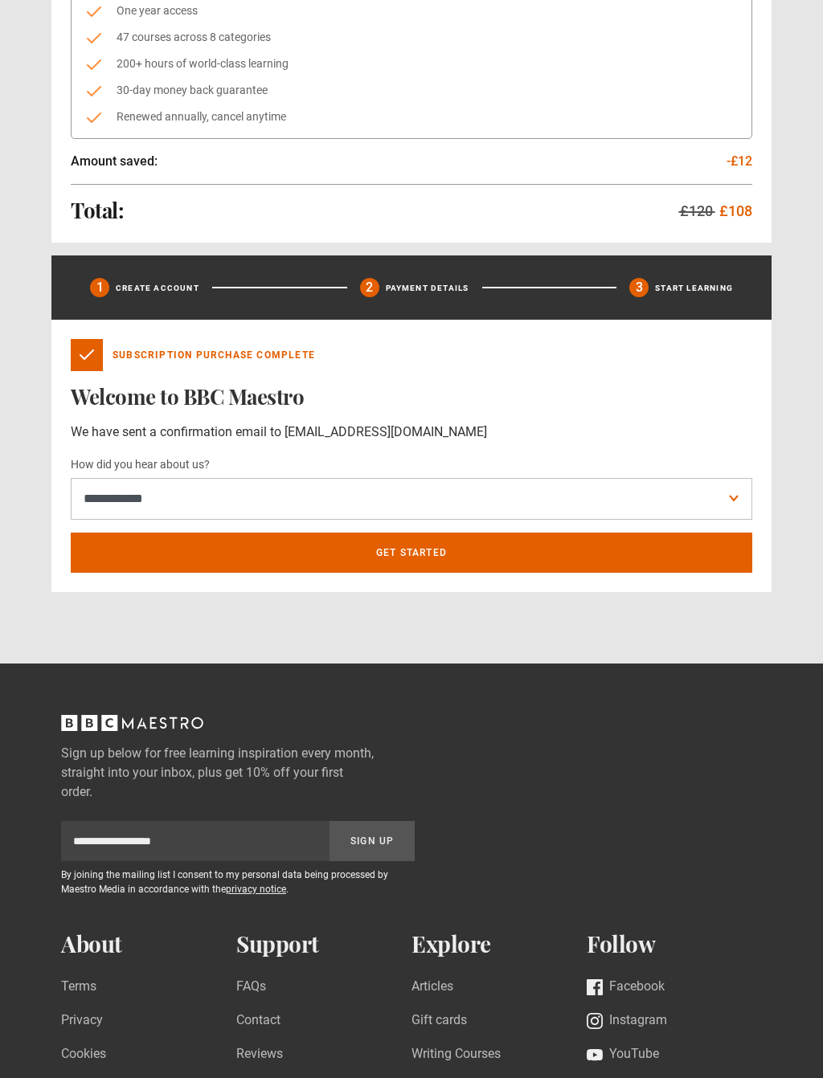
click at [423, 546] on link "Get Started" at bounding box center [411, 553] width 681 height 40
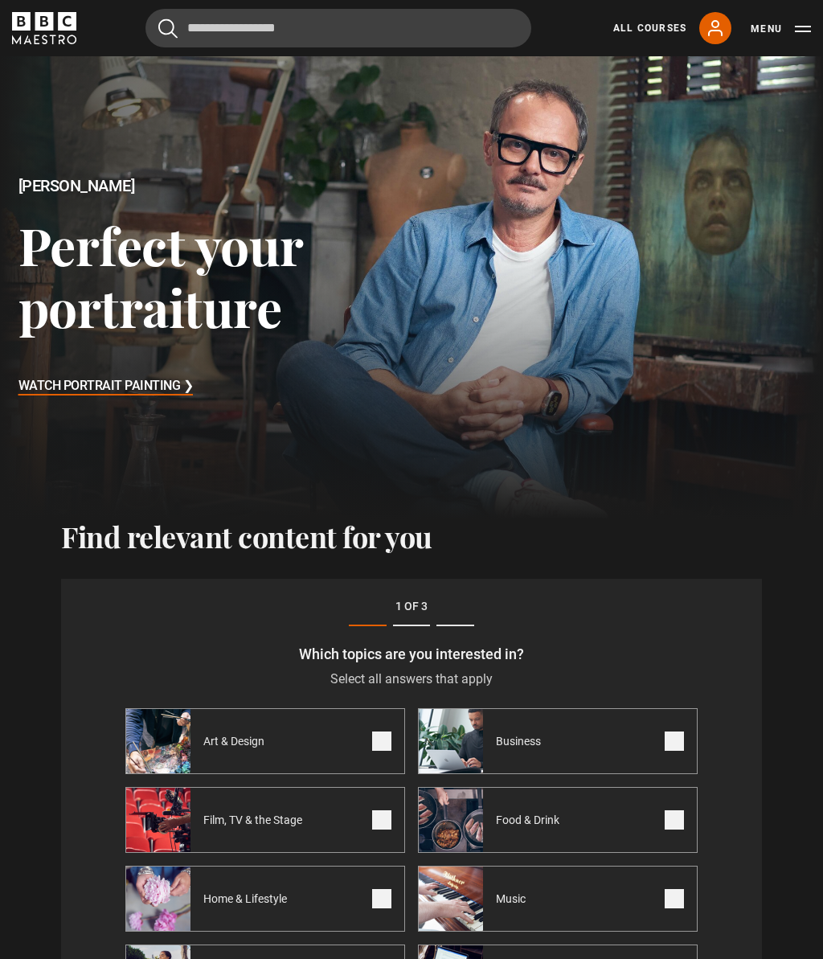
scroll to position [458, 0]
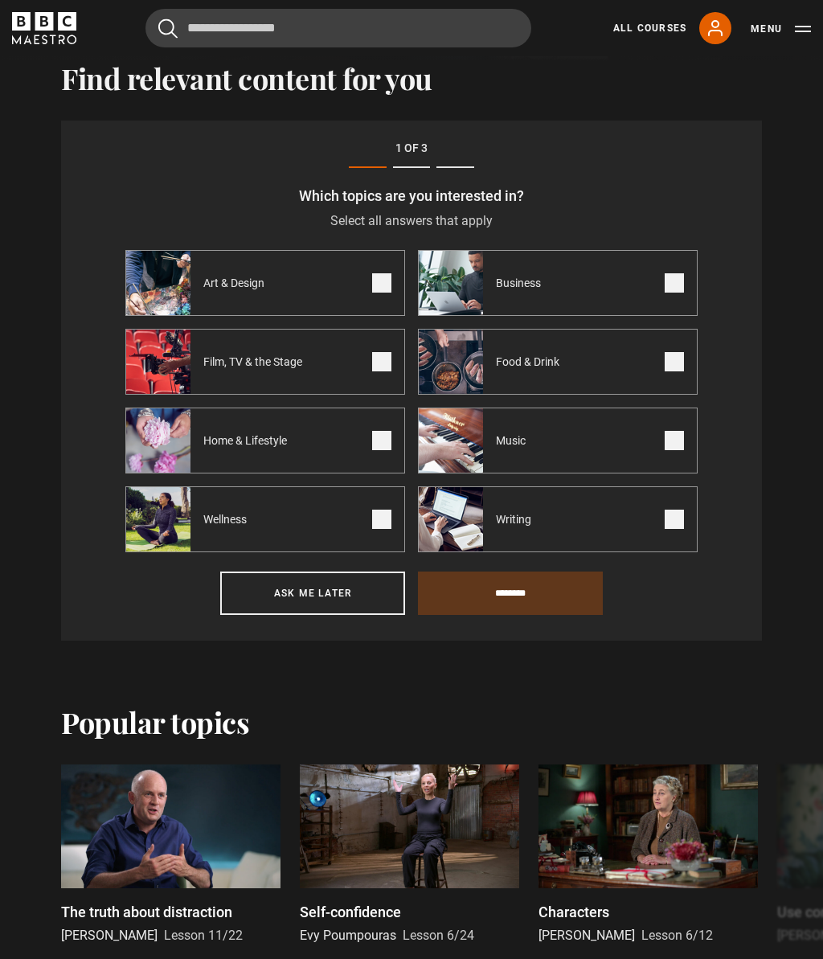
click at [380, 282] on span at bounding box center [381, 282] width 19 height 19
click at [673, 366] on span at bounding box center [674, 361] width 19 height 19
click at [677, 448] on span at bounding box center [674, 440] width 19 height 19
click at [378, 525] on span at bounding box center [381, 518] width 19 height 19
click at [381, 448] on span at bounding box center [381, 440] width 19 height 19
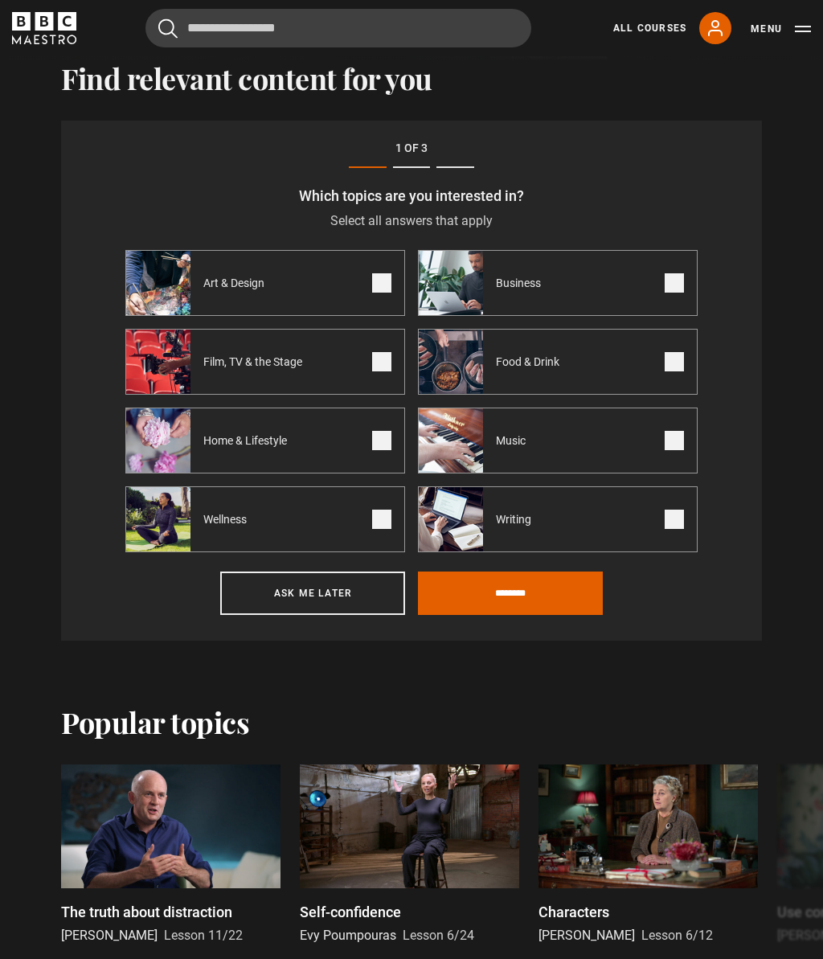
click at [523, 592] on input "********" at bounding box center [510, 592] width 185 height 43
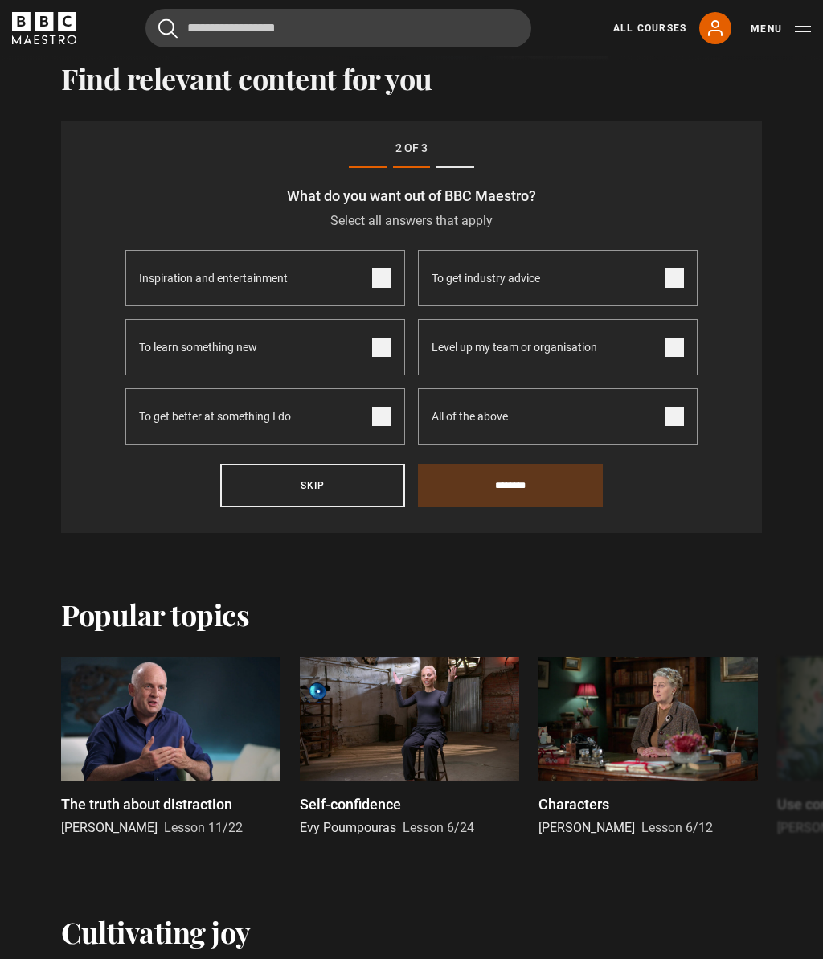
click at [383, 275] on span at bounding box center [381, 277] width 19 height 19
click at [379, 360] on label "To learn something new" at bounding box center [265, 347] width 280 height 56
click at [383, 423] on span at bounding box center [381, 416] width 19 height 19
click at [512, 487] on input "********" at bounding box center [510, 485] width 185 height 43
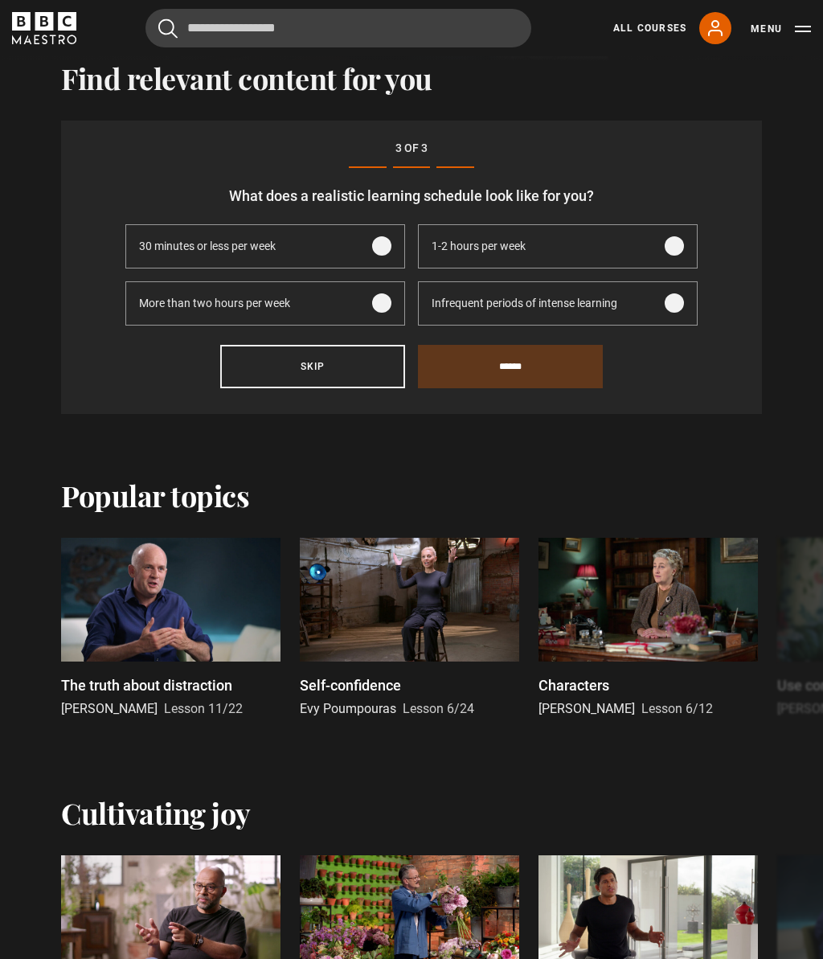
click at [374, 305] on span at bounding box center [381, 302] width 19 height 19
click at [517, 367] on input "******" at bounding box center [510, 366] width 185 height 43
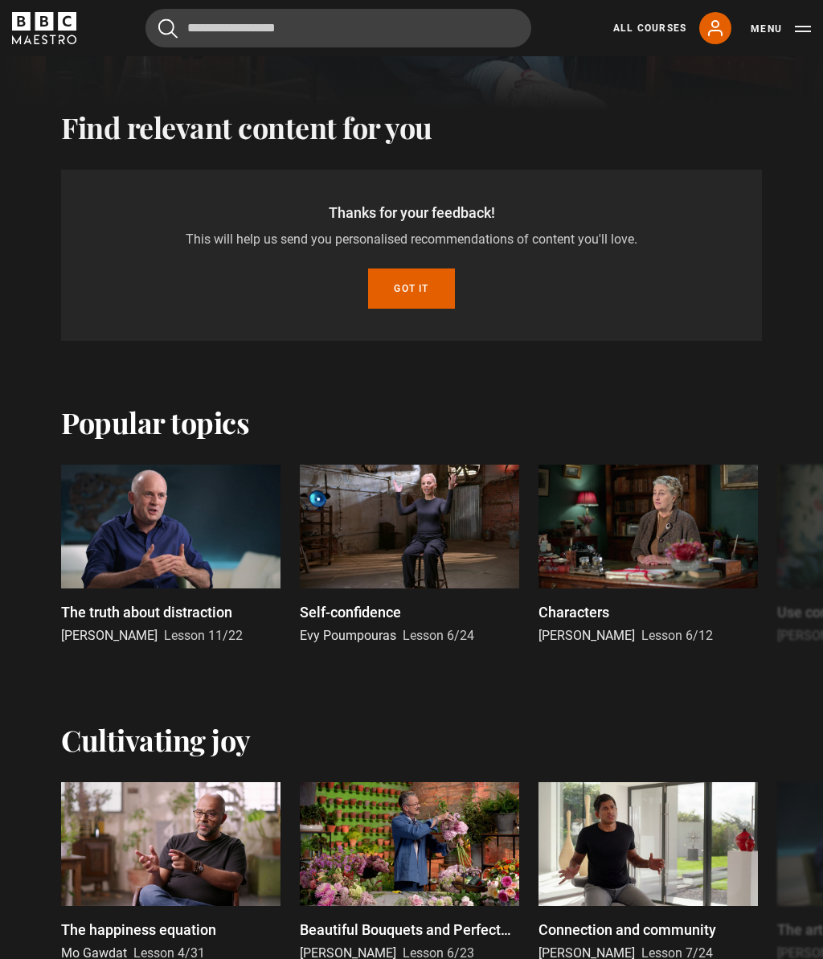
scroll to position [399, 0]
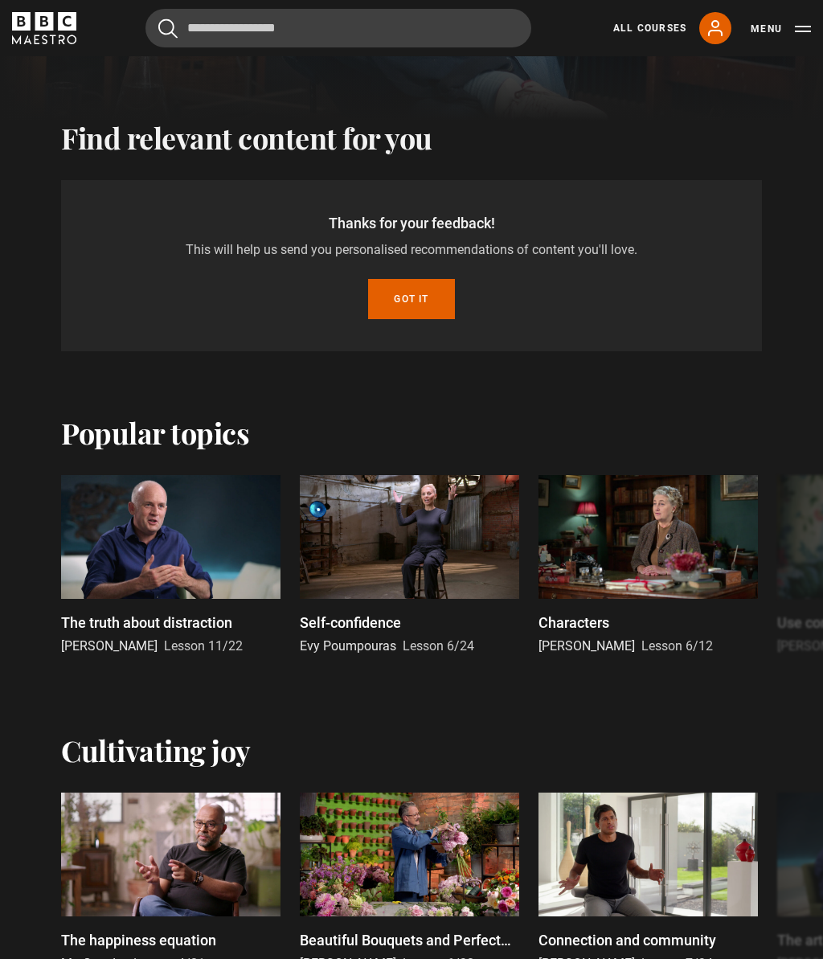
click at [419, 300] on button "Got it" at bounding box center [411, 299] width 86 height 40
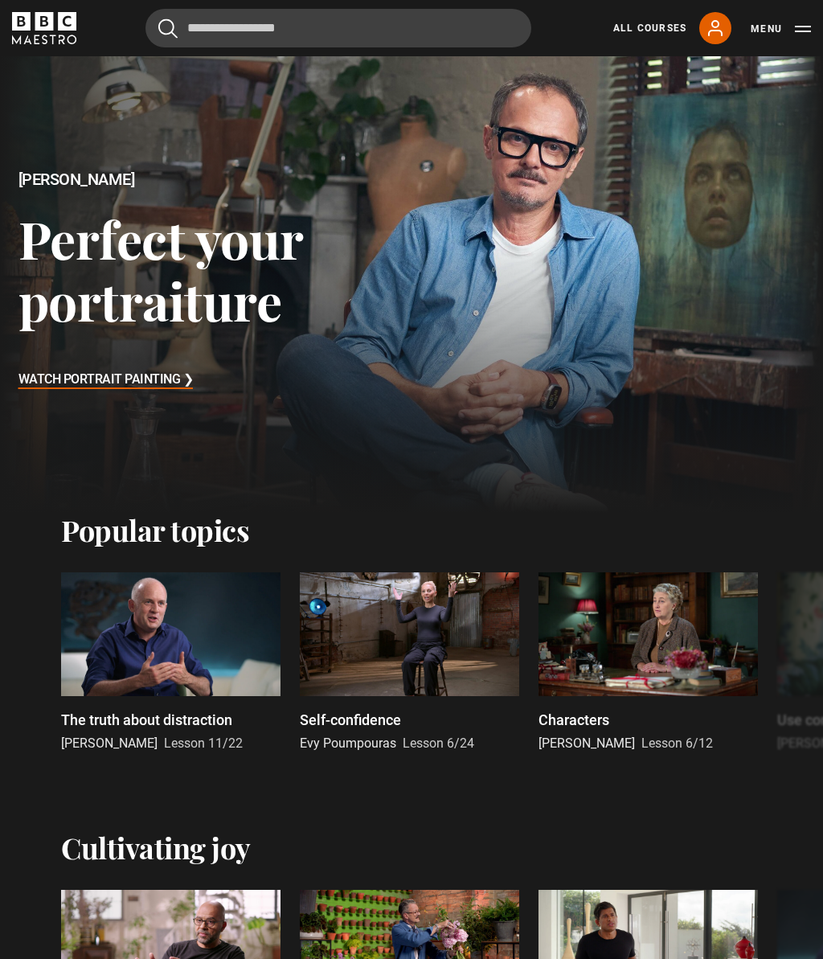
scroll to position [0, 0]
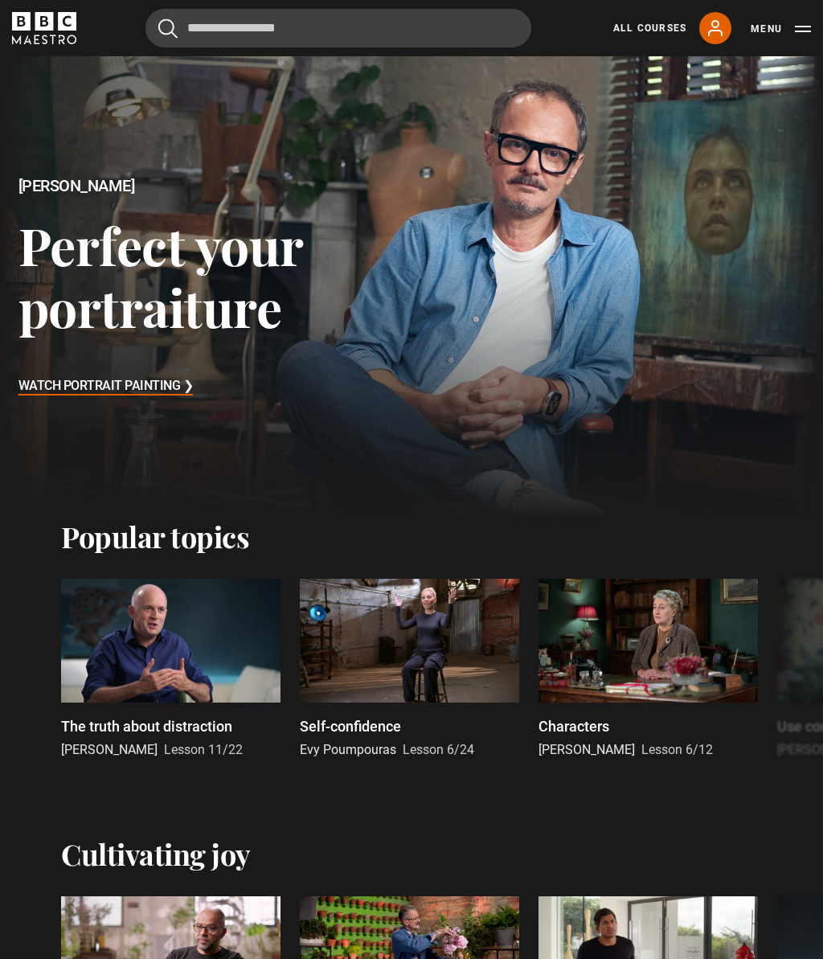
click at [647, 23] on link "All Courses" at bounding box center [649, 28] width 73 height 14
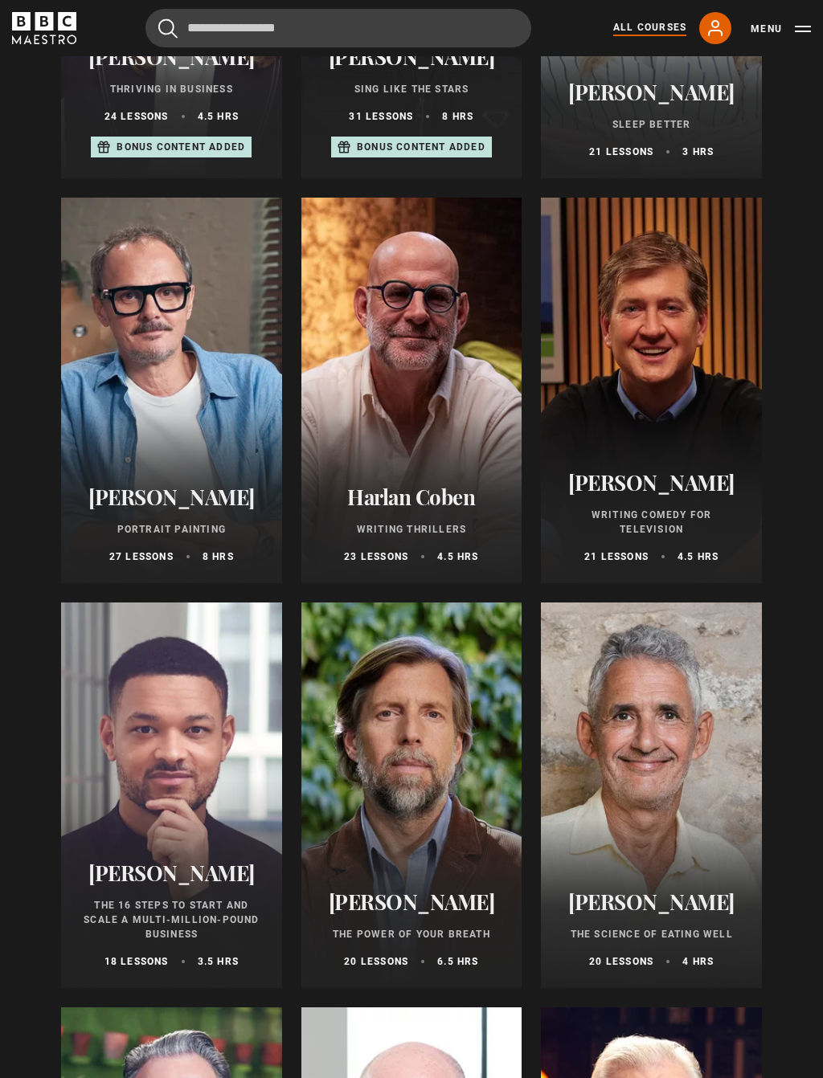
scroll to position [1272, 0]
click at [657, 762] on div at bounding box center [651, 796] width 221 height 386
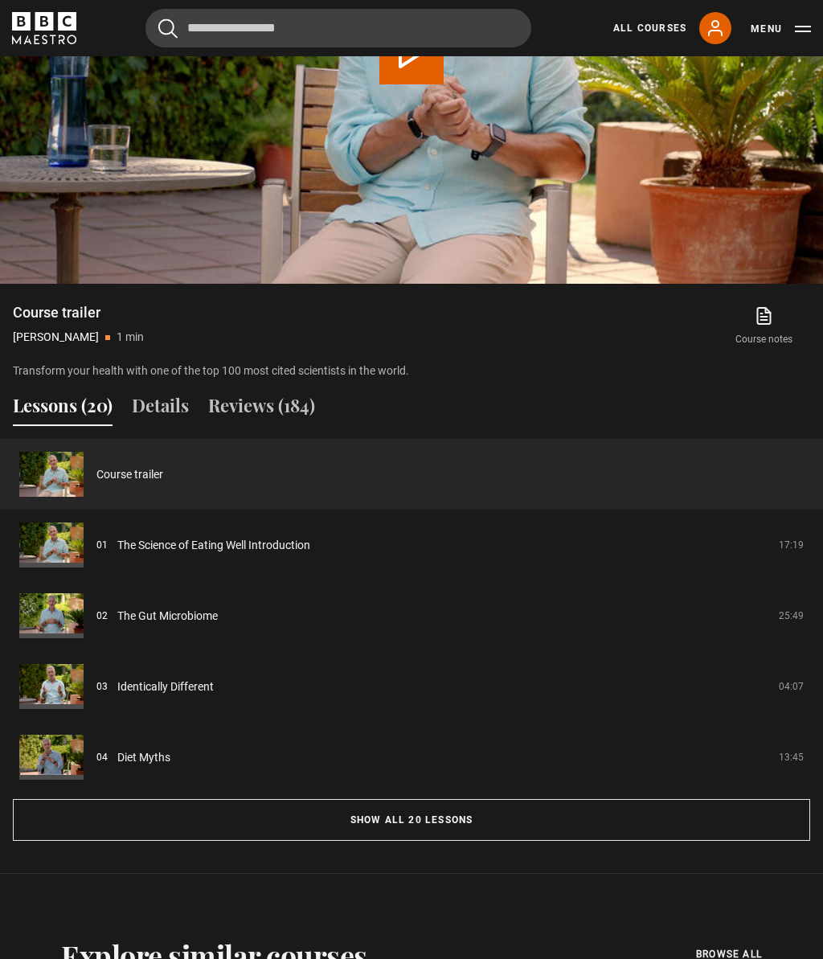
scroll to position [892, 0]
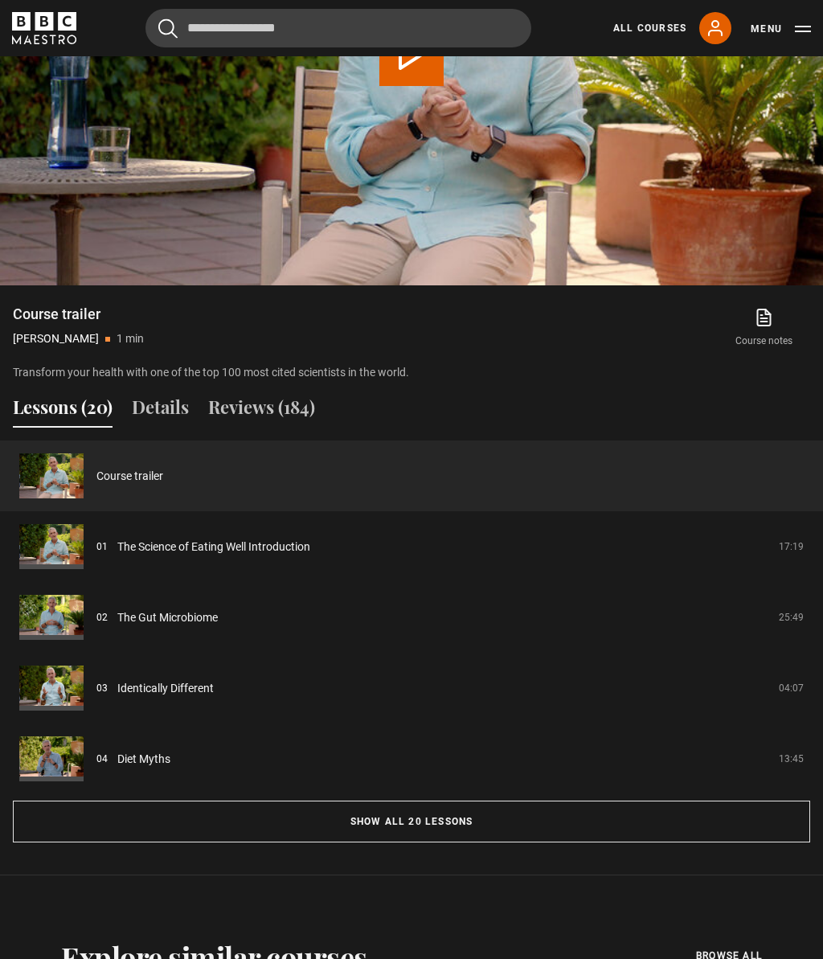
click at [264, 555] on link "The Science of Eating Well Introduction" at bounding box center [213, 546] width 193 height 17
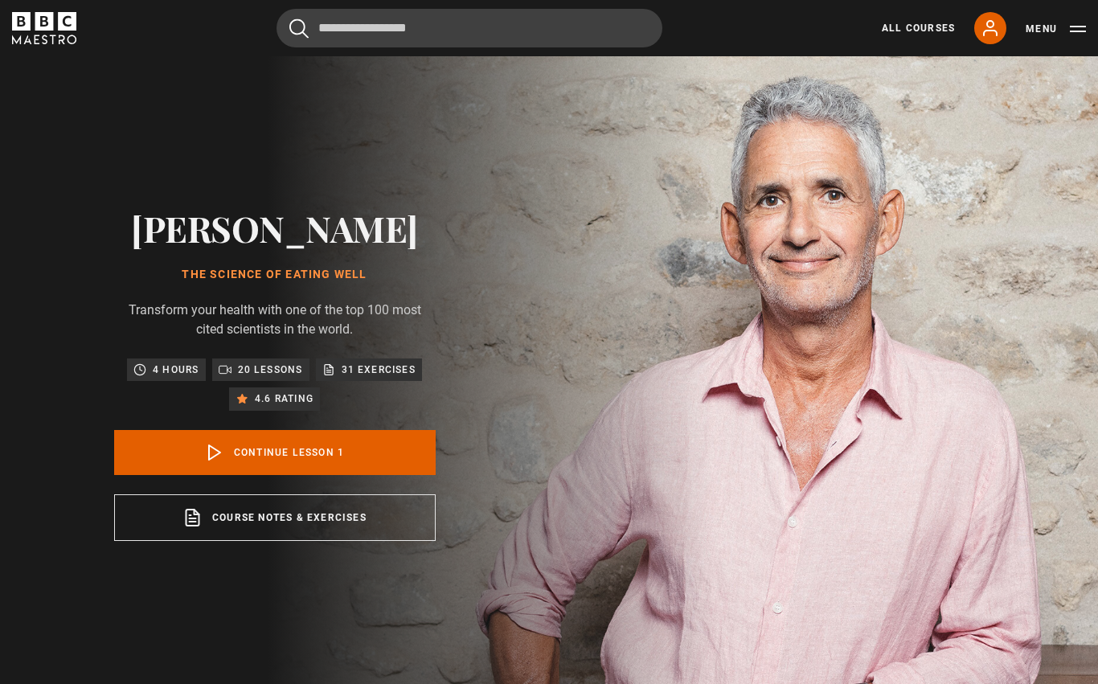
scroll to position [692, 0]
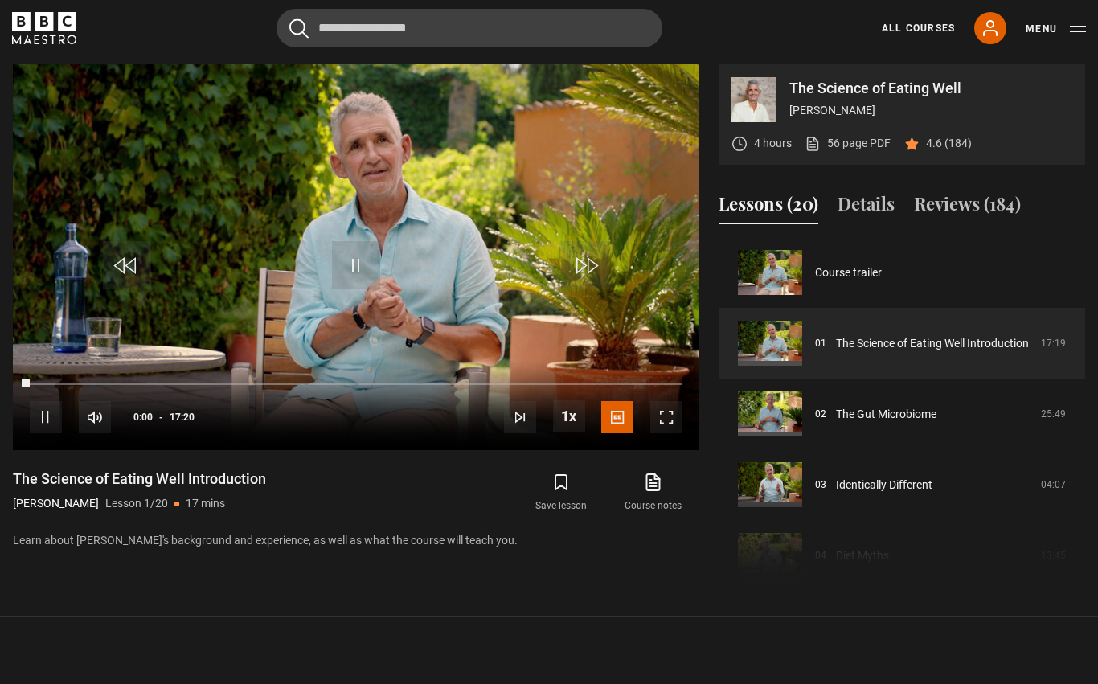
click at [652, 317] on video-js "Video Player is loading. Play Lesson The Science of Eating Well Introduction 10…" at bounding box center [356, 257] width 686 height 386
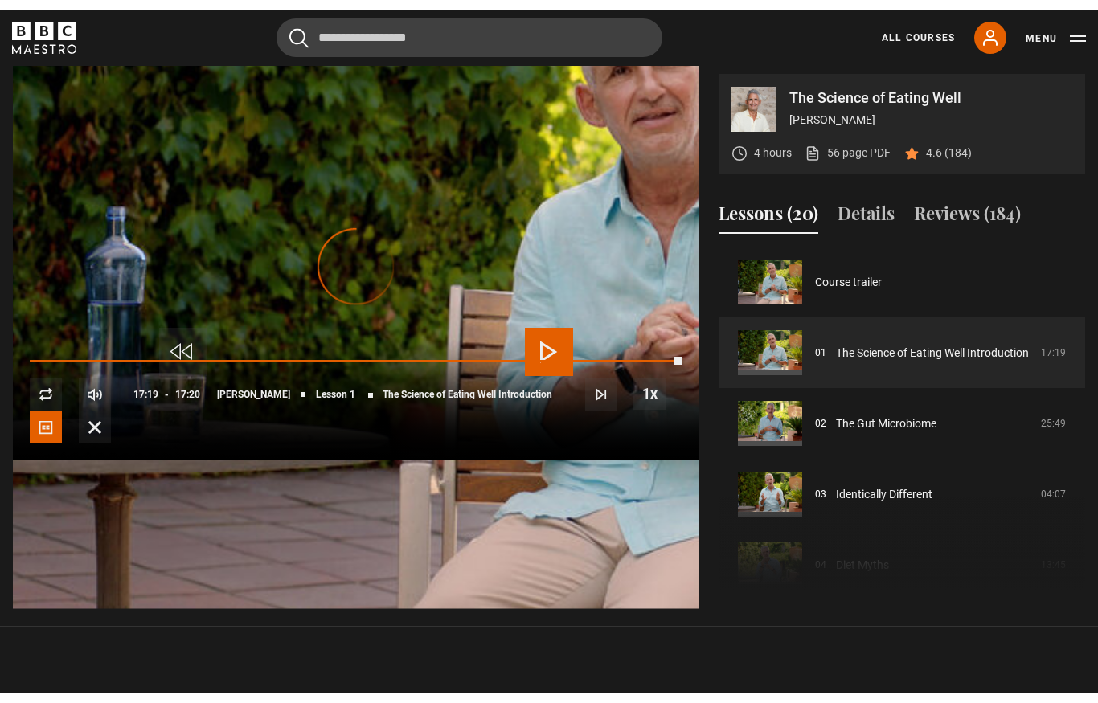
scroll to position [673, 0]
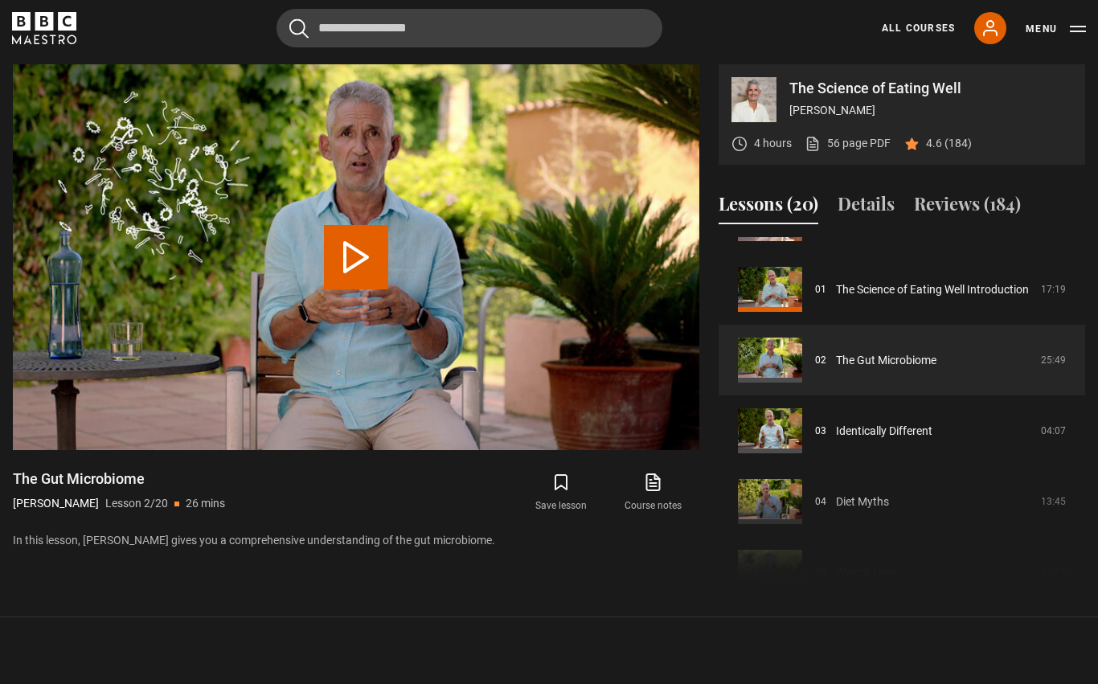
scroll to position [53, 0]
click at [845, 141] on link "56 page PDF (opens in new tab)" at bounding box center [847, 143] width 86 height 17
click at [890, 366] on link "The Gut Microbiome" at bounding box center [886, 361] width 100 height 17
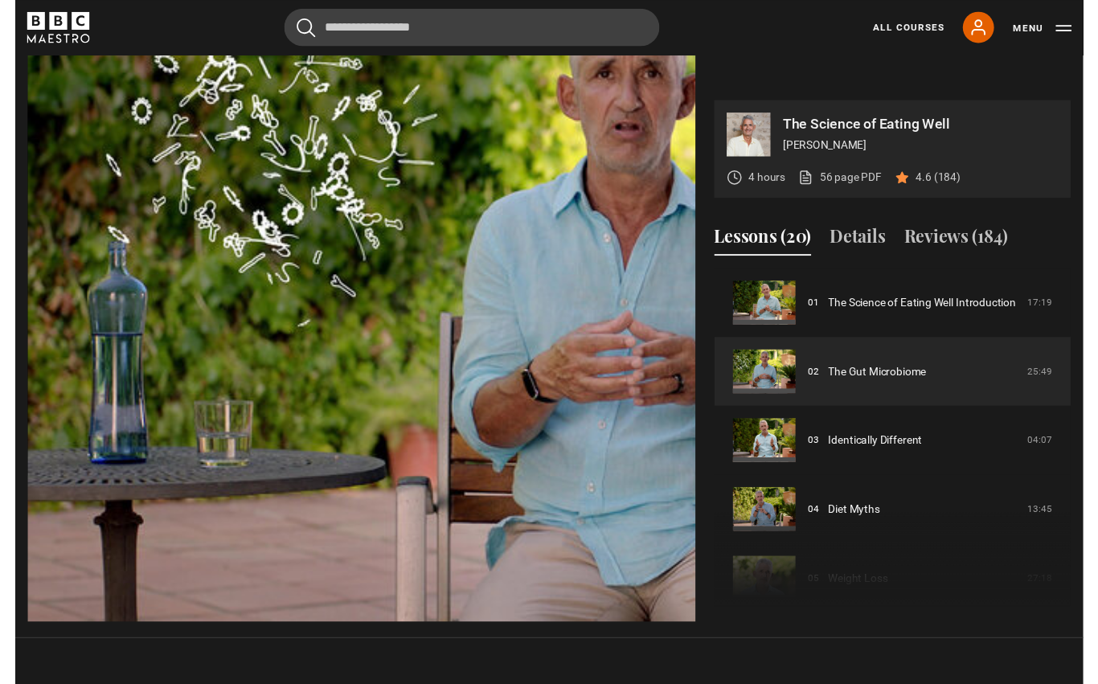
scroll to position [692, 0]
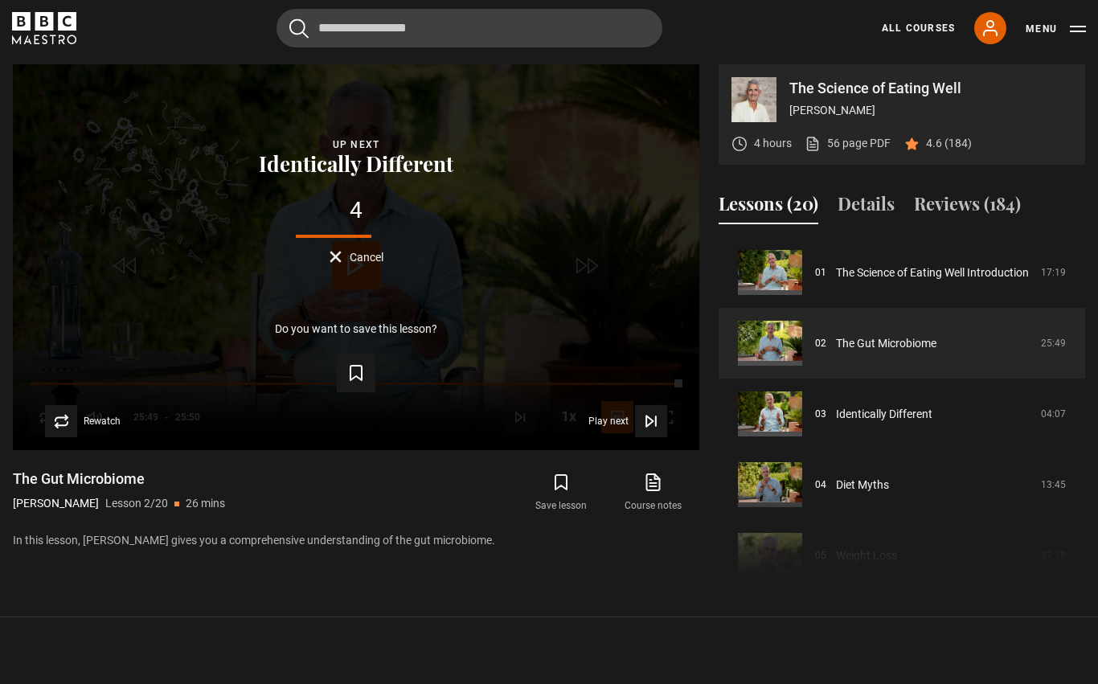
click at [898, 412] on link "Identically Different" at bounding box center [884, 414] width 96 height 17
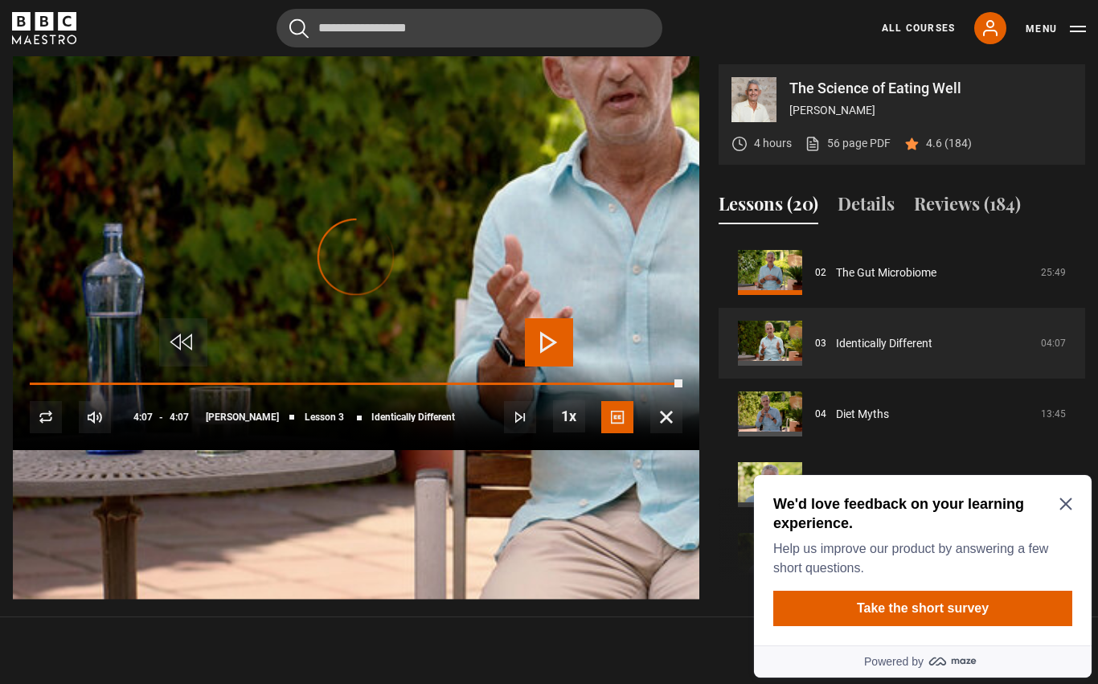
scroll to position [673, 0]
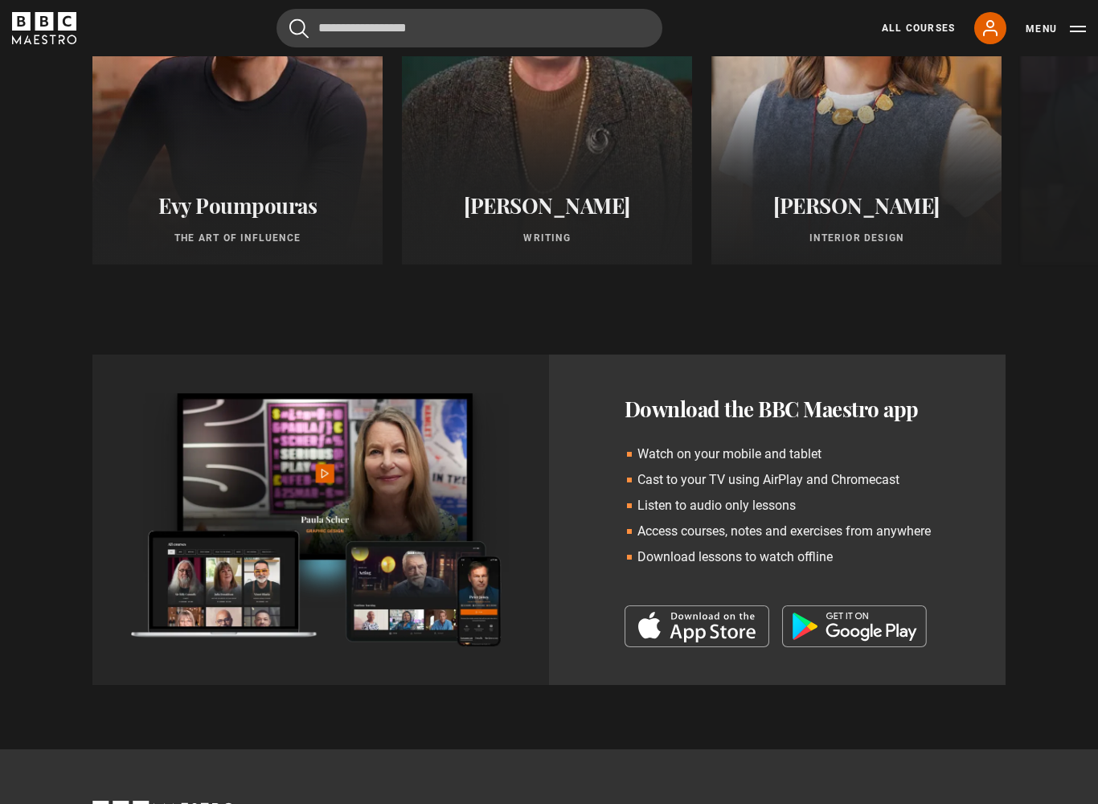
scroll to position [1675, 0]
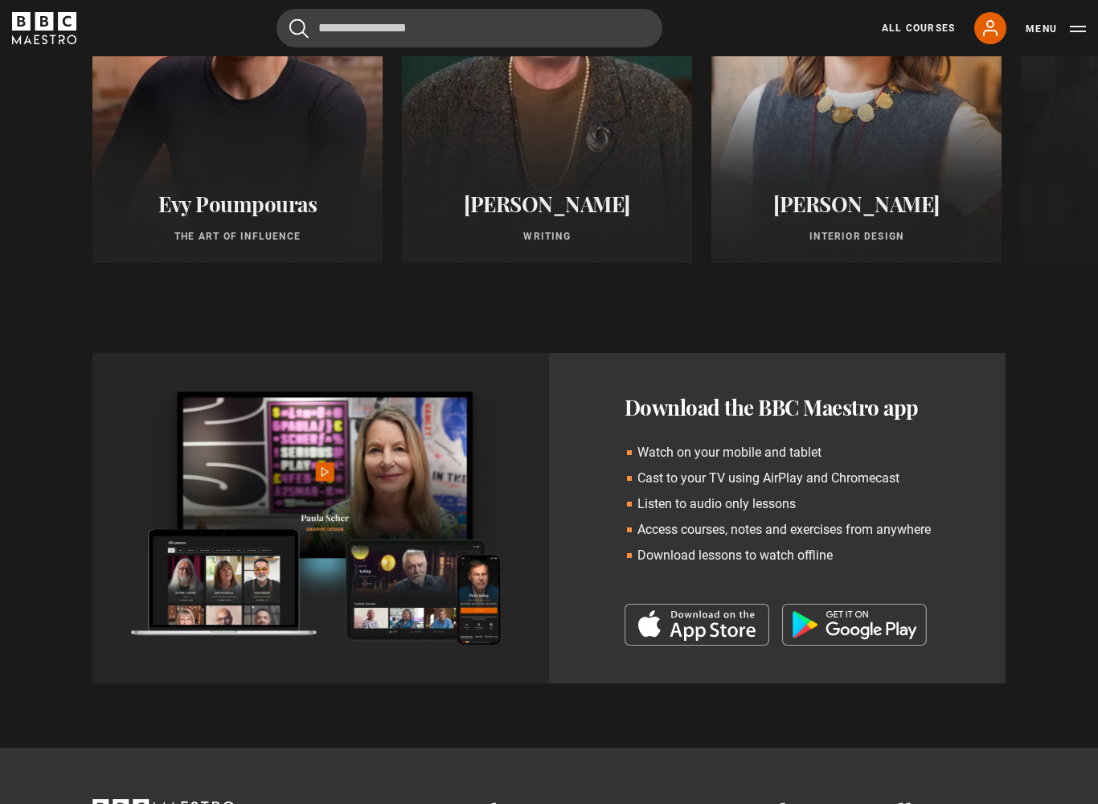
click at [706, 624] on img at bounding box center [696, 625] width 145 height 42
